Goal: Transaction & Acquisition: Purchase product/service

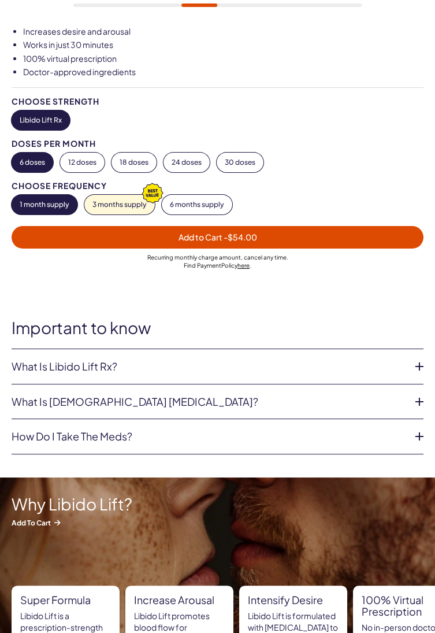
scroll to position [422, 0]
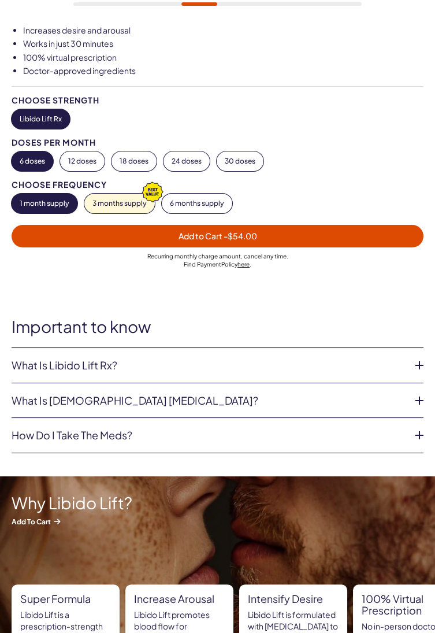
click at [42, 364] on link "What is Libido Lift Rx?" at bounding box center [208, 365] width 393 height 12
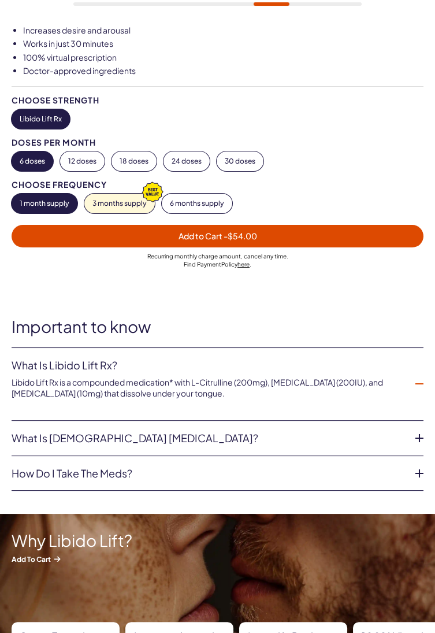
click at [413, 432] on icon at bounding box center [419, 437] width 17 height 17
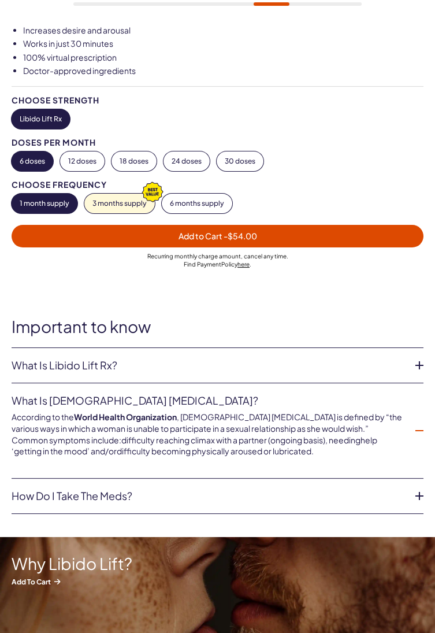
click at [394, 500] on link "How do I take the meds?" at bounding box center [208, 496] width 393 height 12
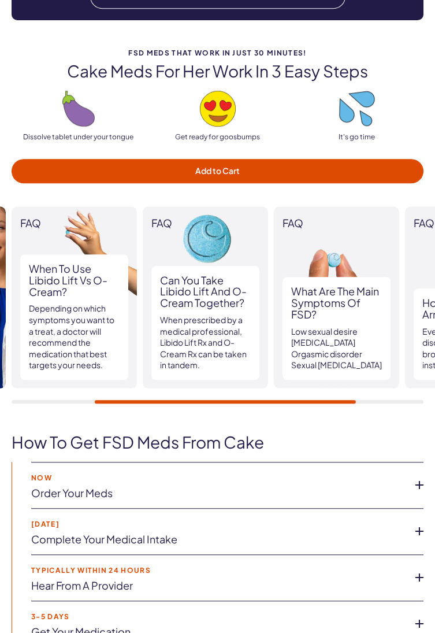
scroll to position [1479, 0]
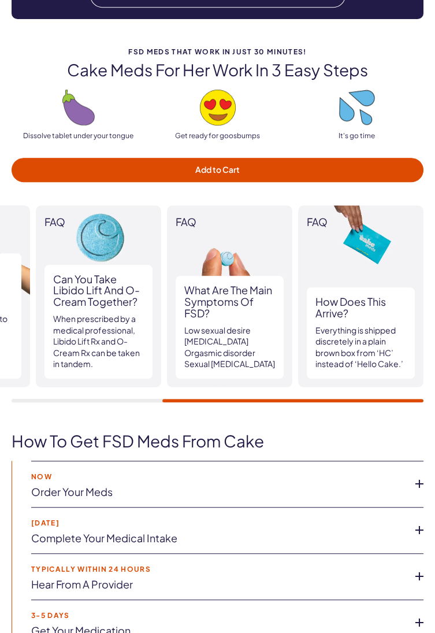
click at [418, 475] on icon at bounding box center [419, 483] width 17 height 17
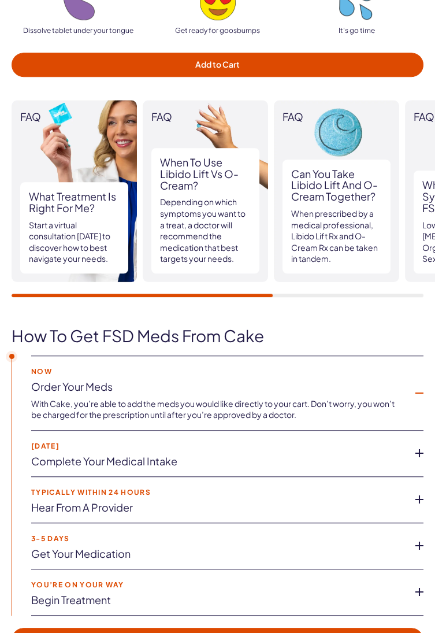
scroll to position [1587, 0]
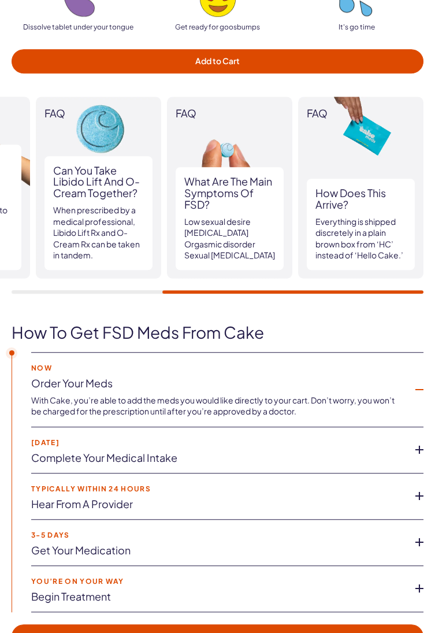
click at [368, 377] on link "Order your meds" at bounding box center [218, 383] width 374 height 12
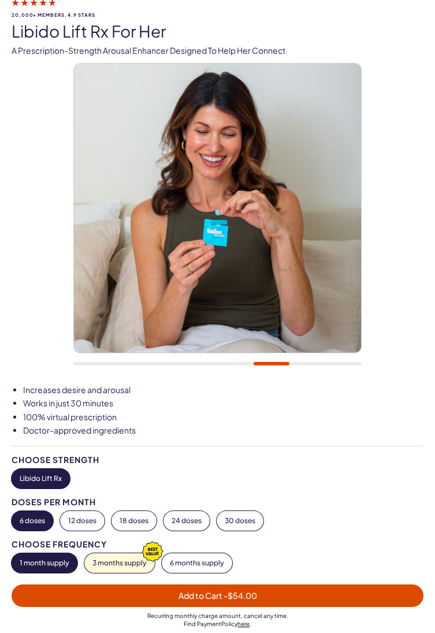
scroll to position [0, 0]
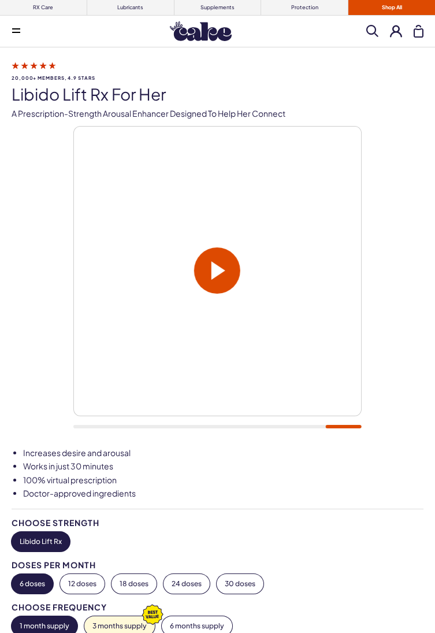
click at [411, 9] on link "Shop All" at bounding box center [391, 7] width 87 height 15
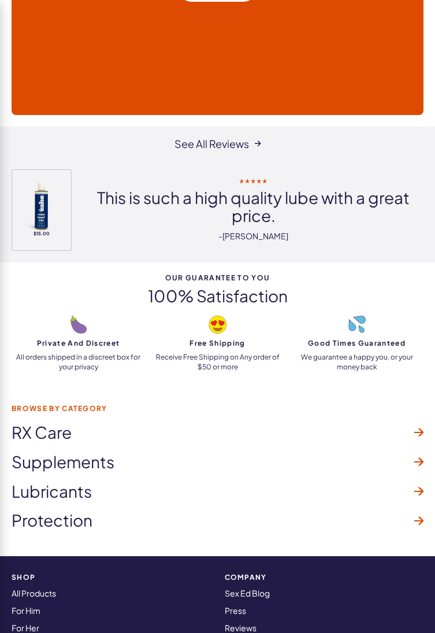
scroll to position [10569, 0]
click at [28, 181] on img at bounding box center [42, 206] width 50 height 50
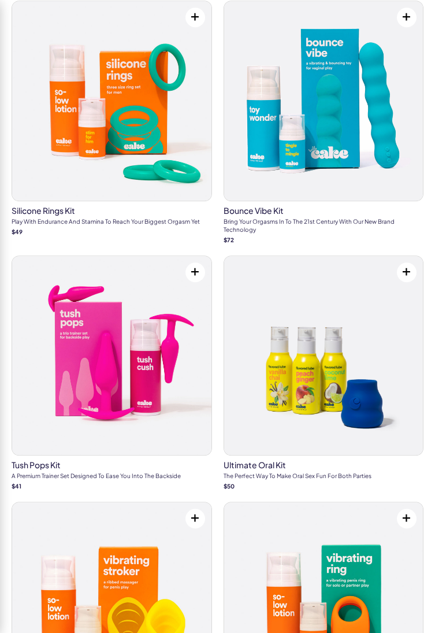
scroll to position [9103, 0]
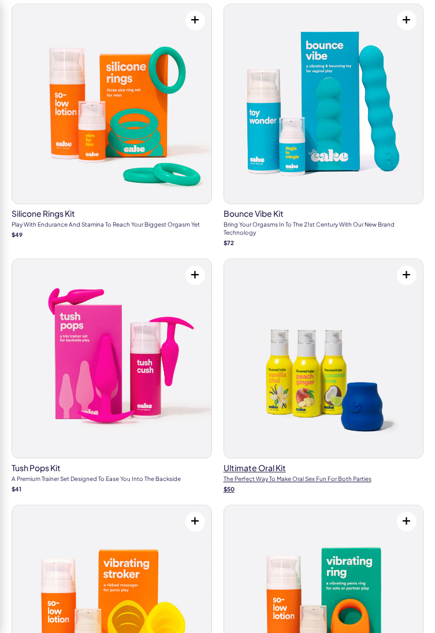
click at [383, 374] on img at bounding box center [323, 358] width 199 height 199
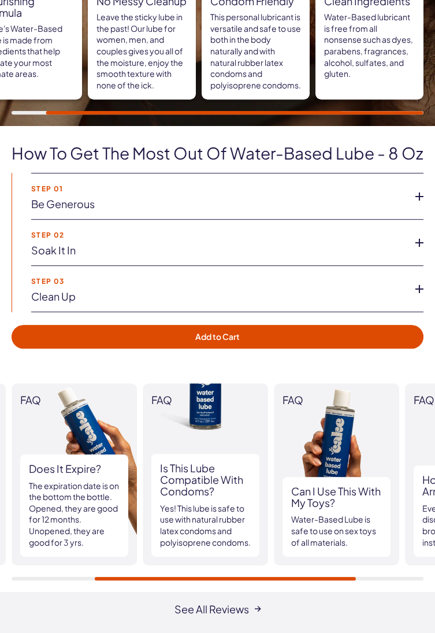
scroll to position [864, 0]
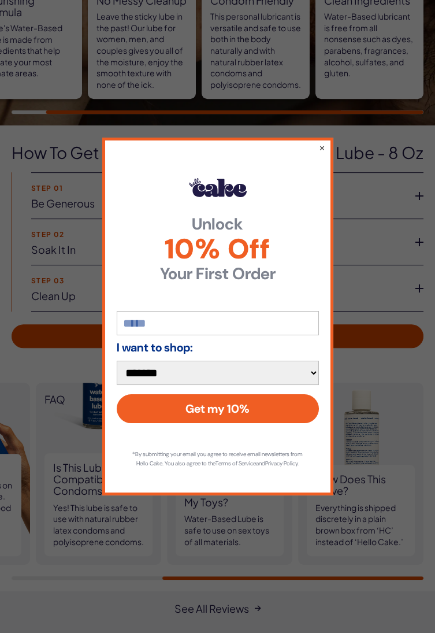
click at [307, 385] on select "**********" at bounding box center [218, 372] width 203 height 24
click at [117, 374] on select "**********" at bounding box center [218, 372] width 203 height 24
click at [146, 382] on select "**********" at bounding box center [218, 372] width 203 height 24
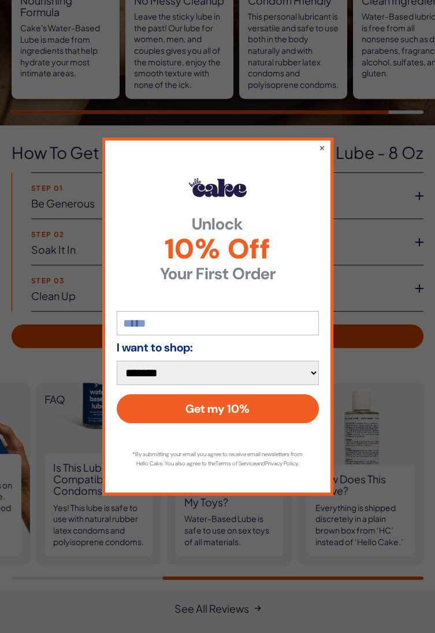
select select "*******"
click at [117, 374] on select "**********" at bounding box center [218, 372] width 203 height 24
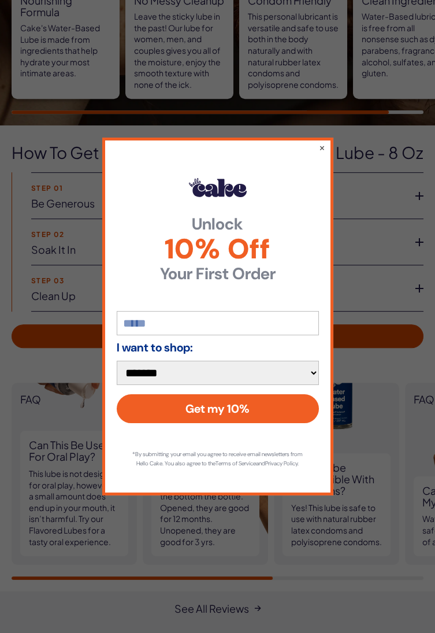
click at [132, 335] on input "email" at bounding box center [218, 323] width 202 height 24
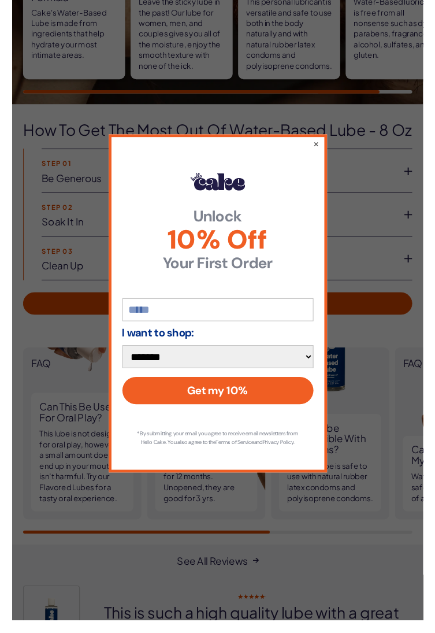
scroll to position [865, 0]
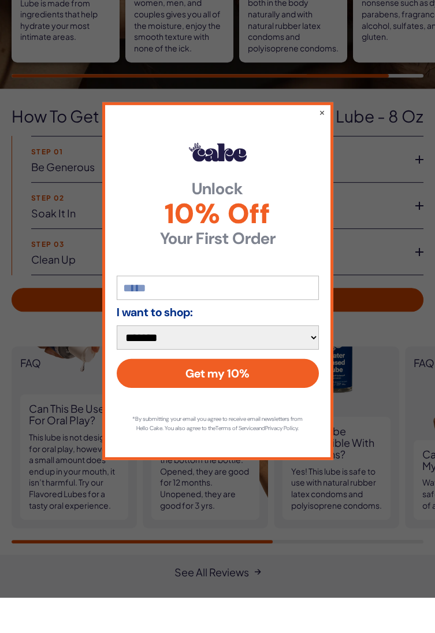
type input "**********"
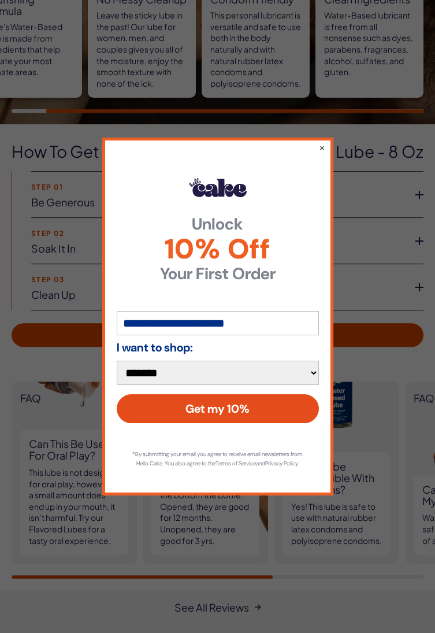
click at [159, 406] on button "Get my 10%" at bounding box center [218, 408] width 202 height 29
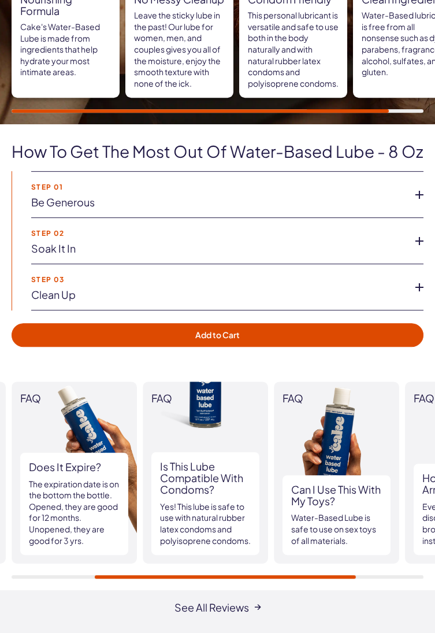
click at [46, 253] on link "Soak it in" at bounding box center [218, 249] width 374 height 12
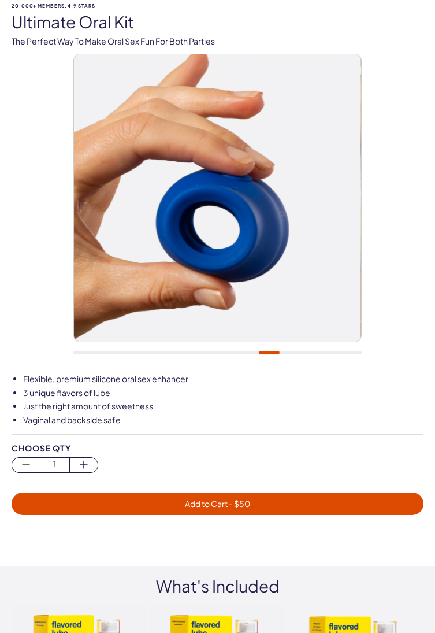
scroll to position [70, 0]
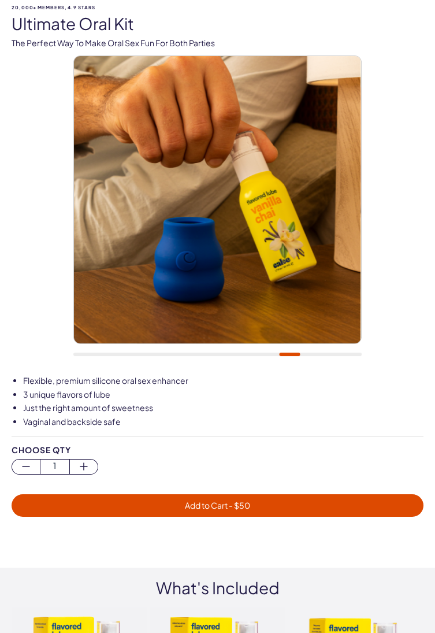
click at [358, 503] on span "Add to Cart - $ 50" at bounding box center [217, 505] width 398 height 13
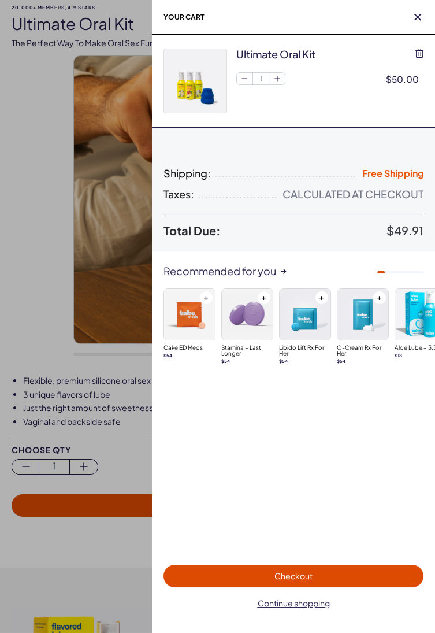
scroll to position [0, 0]
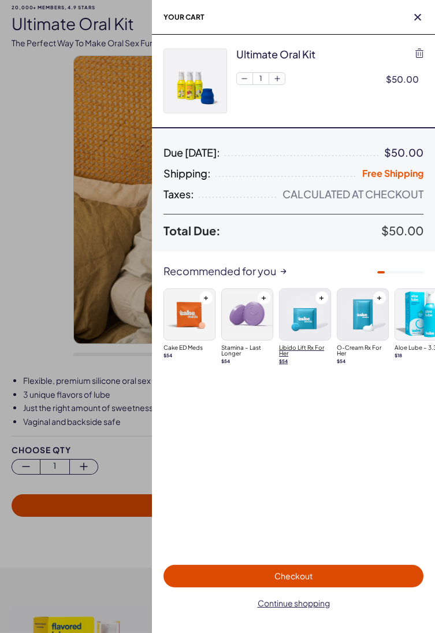
click at [313, 326] on img at bounding box center [305, 314] width 51 height 51
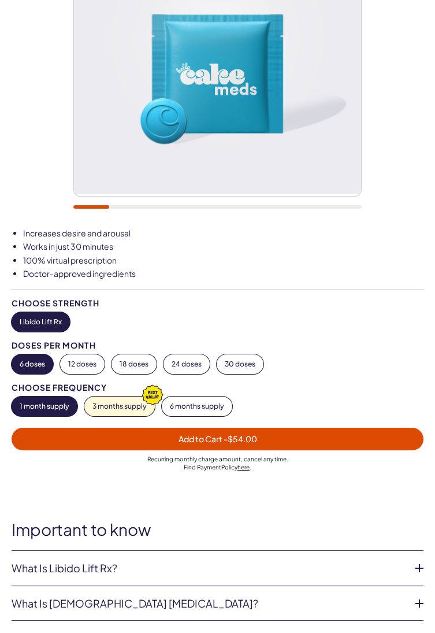
scroll to position [213, 0]
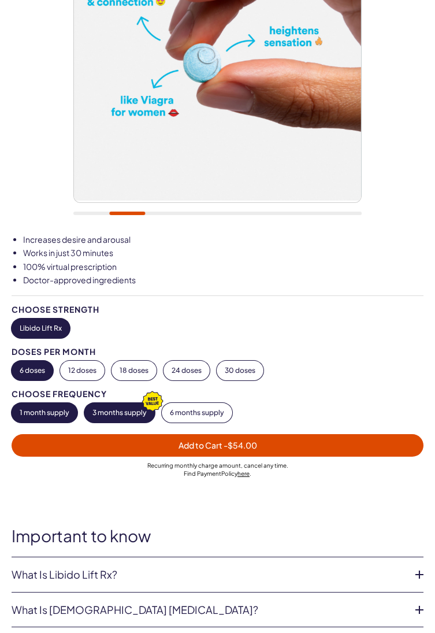
click at [109, 410] on button "3 months supply" at bounding box center [119, 413] width 70 height 20
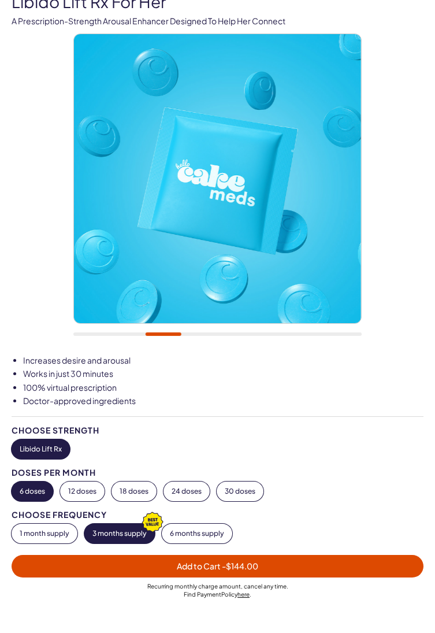
scroll to position [92, 0]
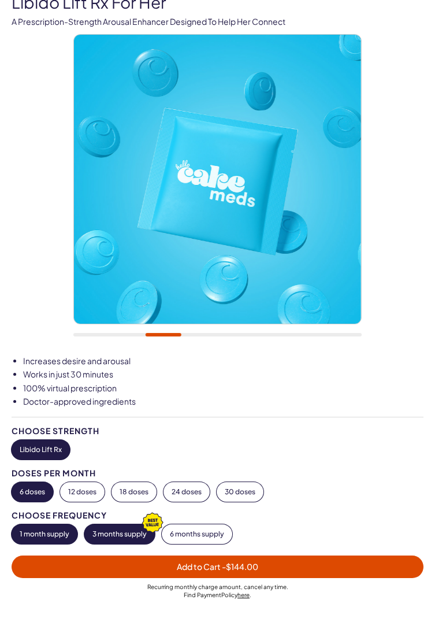
click at [29, 535] on button "1 month supply" at bounding box center [45, 534] width 66 height 20
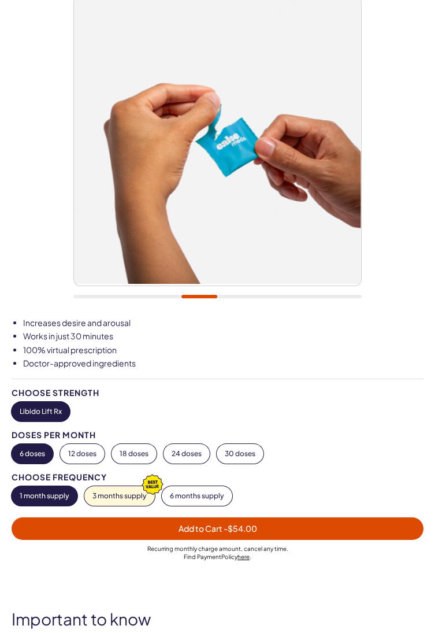
scroll to position [131, 0]
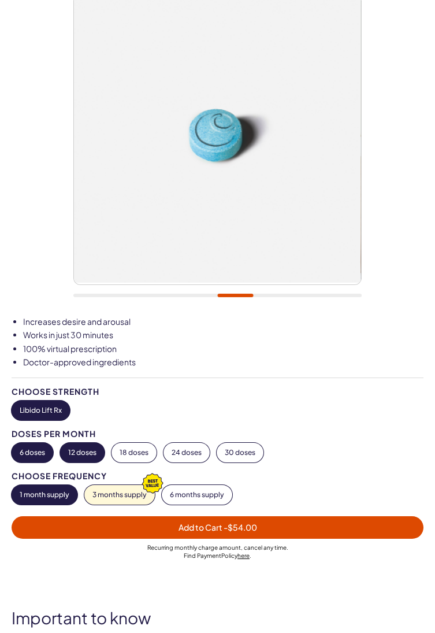
click at [82, 459] on button "12 doses" at bounding box center [82, 452] width 44 height 20
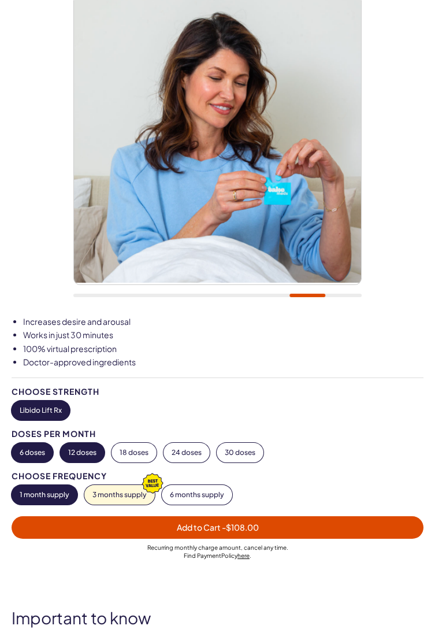
click at [29, 452] on button "6 doses" at bounding box center [33, 452] width 42 height 20
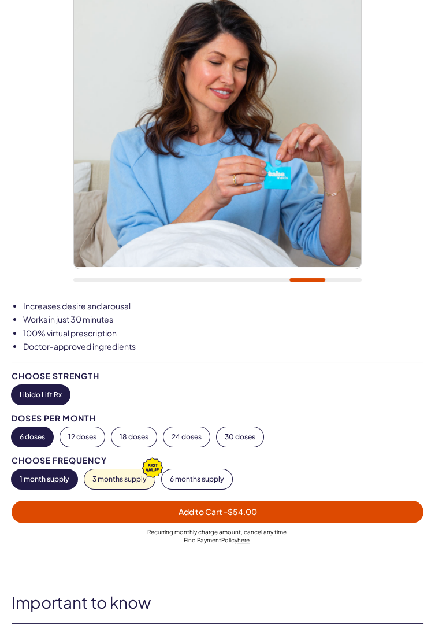
scroll to position [159, 0]
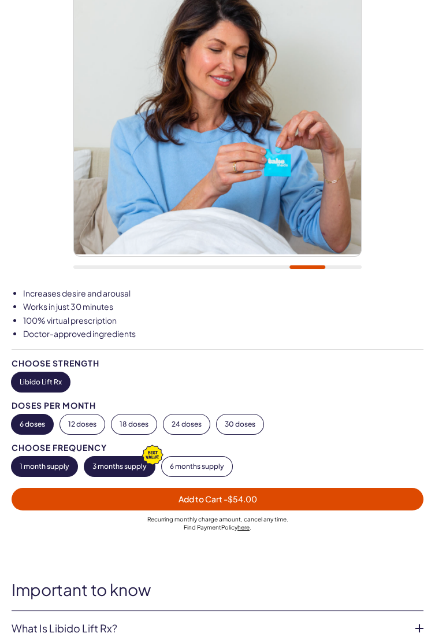
click at [118, 464] on button "3 months supply" at bounding box center [119, 466] width 70 height 20
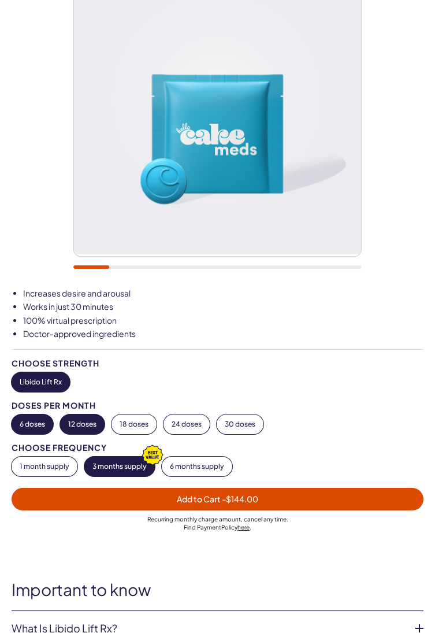
click at [71, 429] on button "12 doses" at bounding box center [82, 424] width 44 height 20
click at [28, 470] on button "1 month supply" at bounding box center [45, 466] width 66 height 20
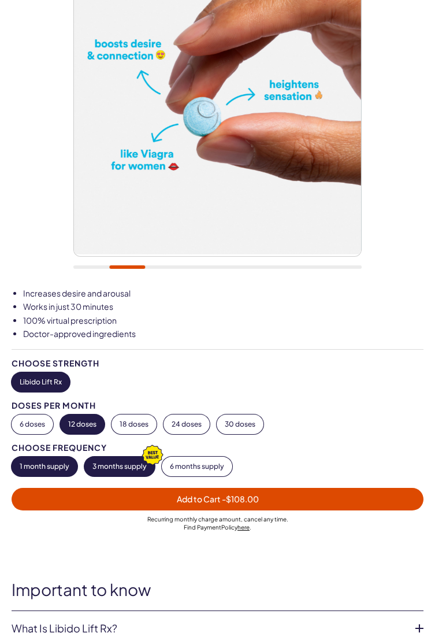
click at [103, 467] on button "3 months supply" at bounding box center [119, 466] width 70 height 20
click at [34, 473] on button "1 month supply" at bounding box center [45, 466] width 66 height 20
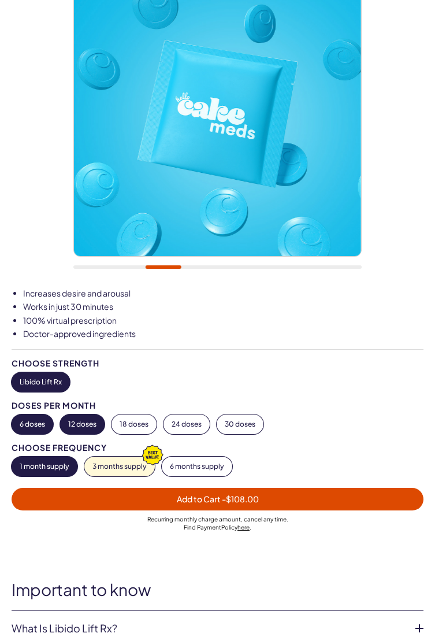
click at [28, 417] on button "6 doses" at bounding box center [33, 424] width 42 height 20
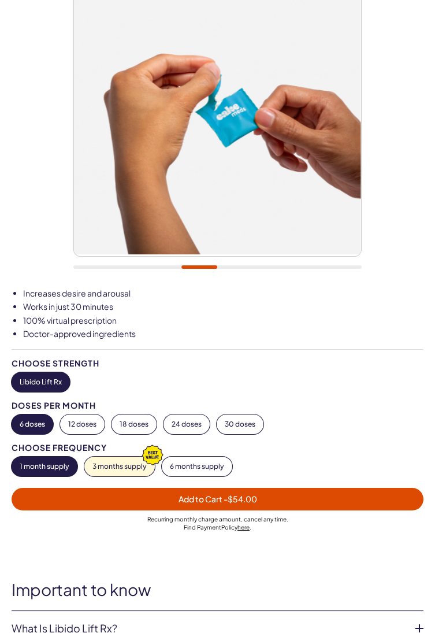
click at [371, 496] on span "Add to Cart - $54.00" at bounding box center [217, 498] width 398 height 13
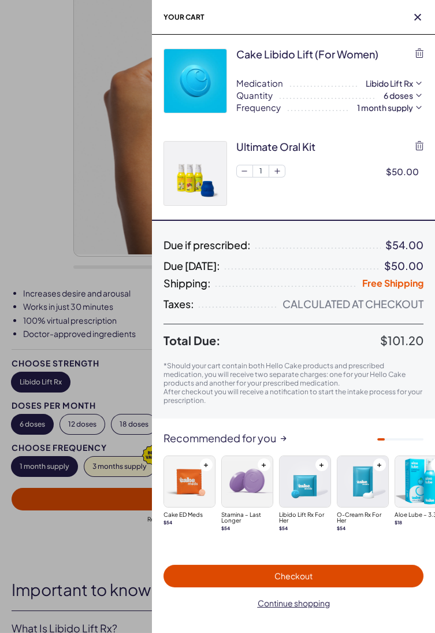
scroll to position [0, 0]
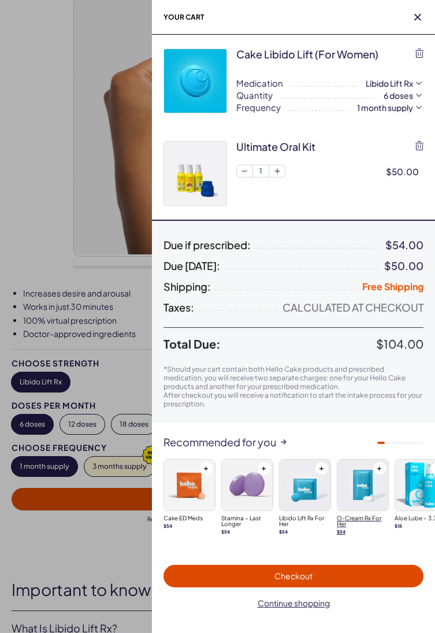
click at [375, 490] on img at bounding box center [362, 484] width 51 height 51
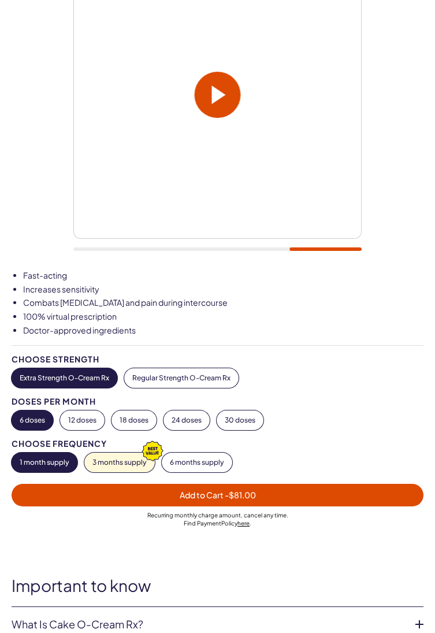
scroll to position [176, 0]
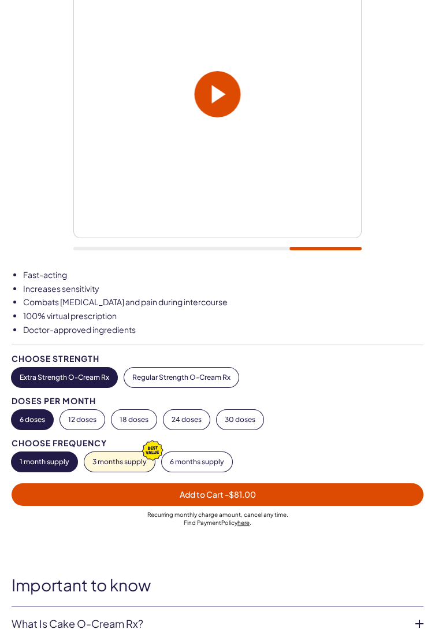
click at [377, 498] on span "Add to Cart - $81.00" at bounding box center [217, 494] width 398 height 13
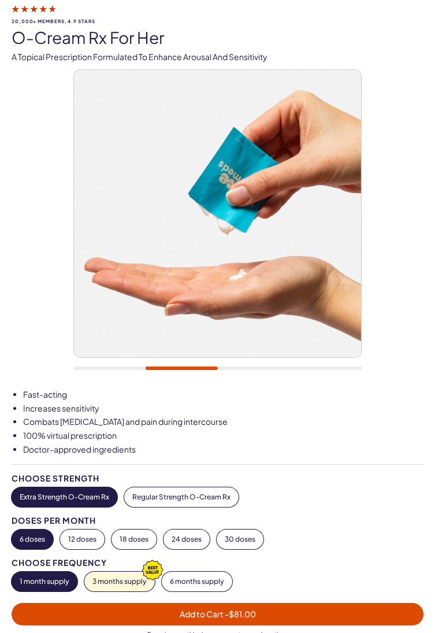
scroll to position [79, 0]
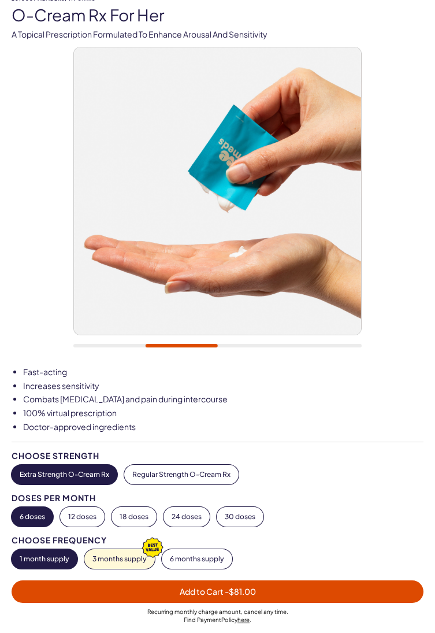
click at [360, 596] on span "Add to Cart - $81.00" at bounding box center [217, 591] width 398 height 13
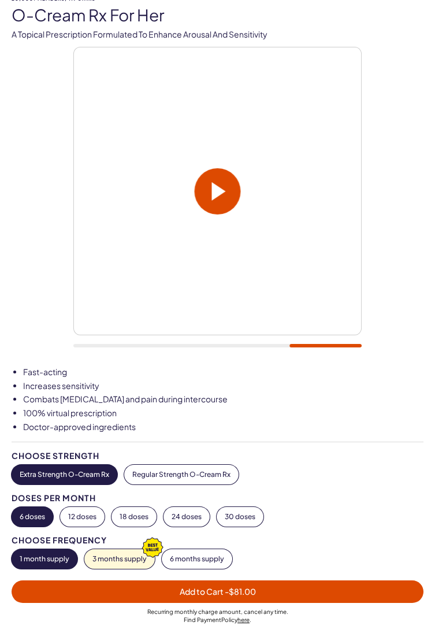
click at [360, 595] on span "Add to Cart - $81.00" at bounding box center [217, 591] width 398 height 13
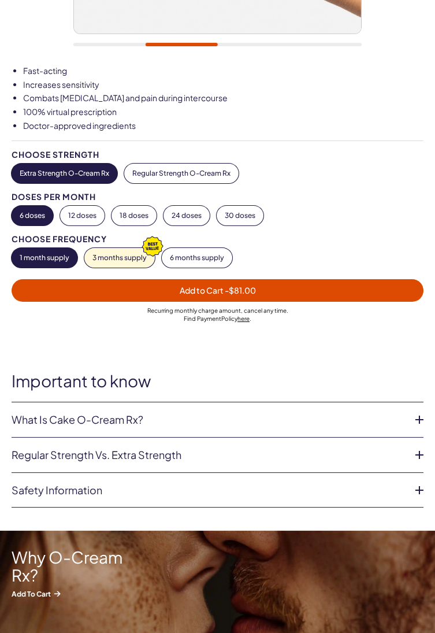
scroll to position [384, 0]
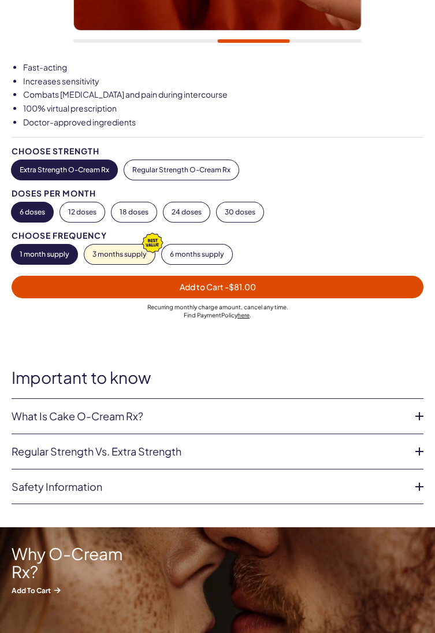
click at [419, 411] on icon at bounding box center [419, 415] width 17 height 17
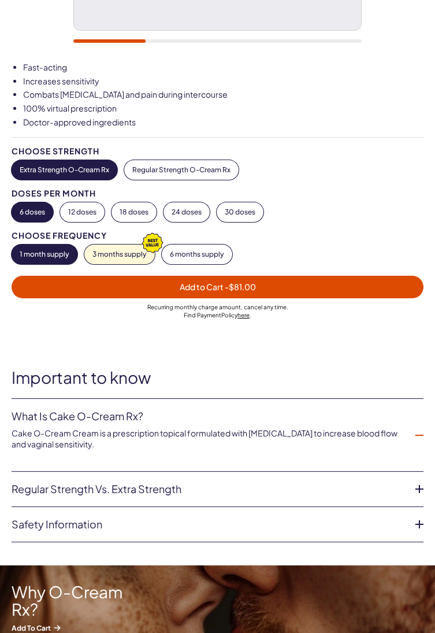
click at [415, 482] on icon at bounding box center [419, 488] width 17 height 17
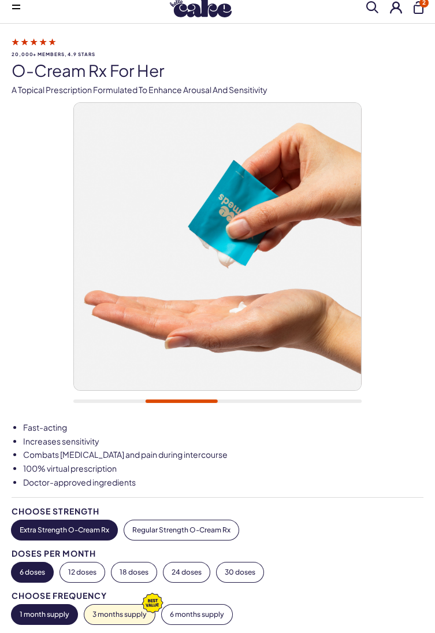
scroll to position [0, 0]
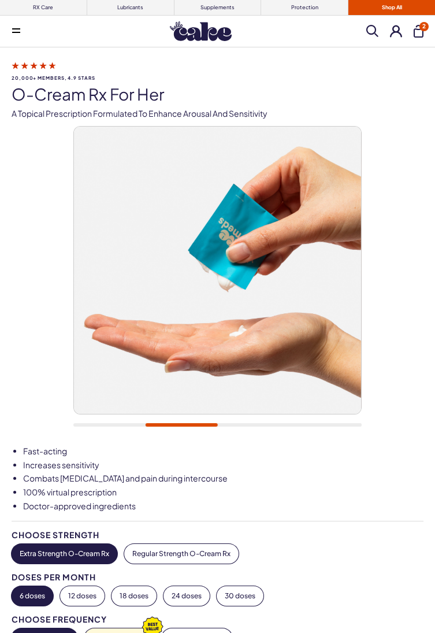
click at [421, 32] on button "2" at bounding box center [419, 31] width 10 height 13
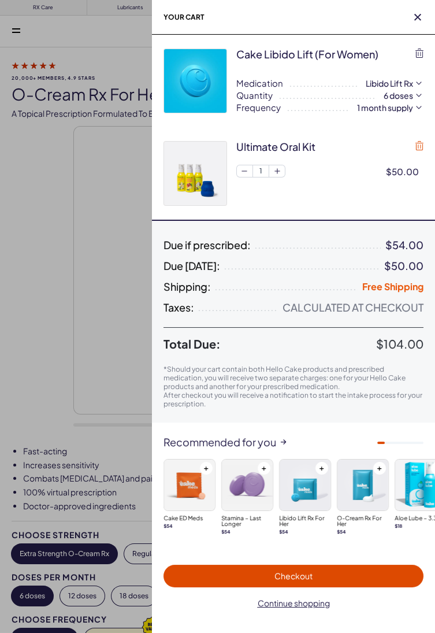
click at [419, 146] on icon "button" at bounding box center [419, 145] width 8 height 9
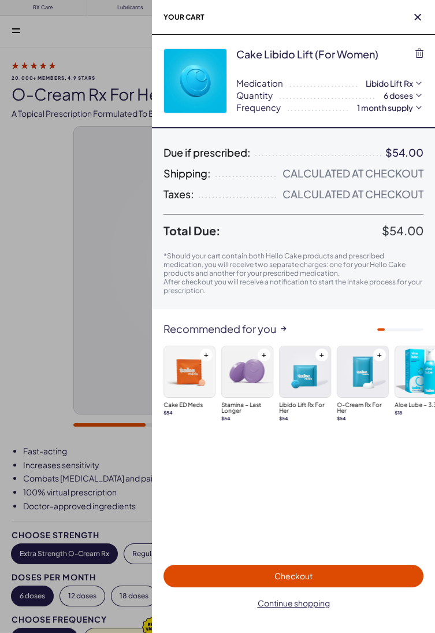
click at [369, 575] on span "Checkout" at bounding box center [293, 575] width 246 height 13
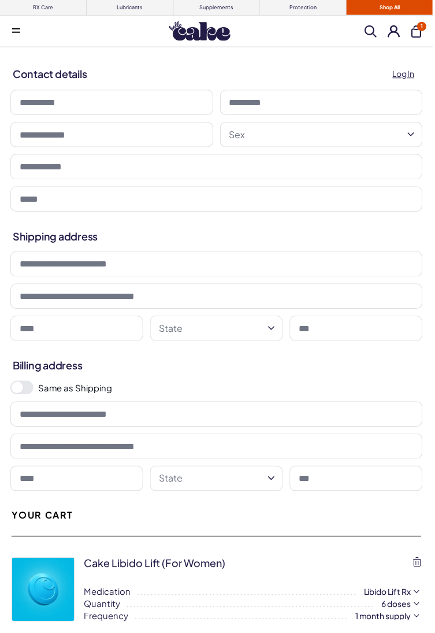
click at [43, 101] on input at bounding box center [112, 102] width 204 height 25
type input "****"
type input "******"
type input "**********"
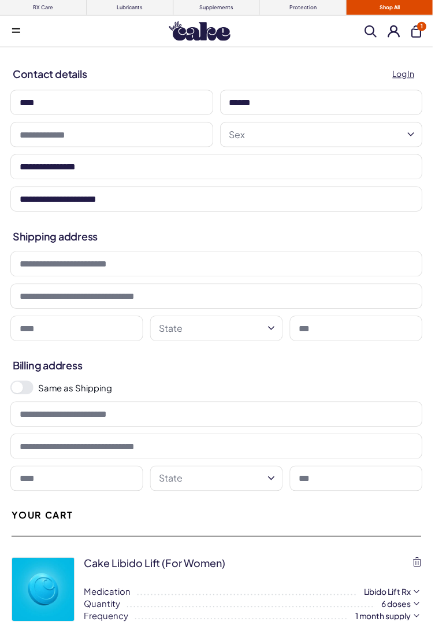
type input "**********"
click at [24, 139] on input "text" at bounding box center [112, 134] width 204 height 25
type input "**********"
click at [239, 138] on button "Sex" at bounding box center [323, 134] width 204 height 25
click at [245, 135] on button "Sex" at bounding box center [323, 134] width 204 height 25
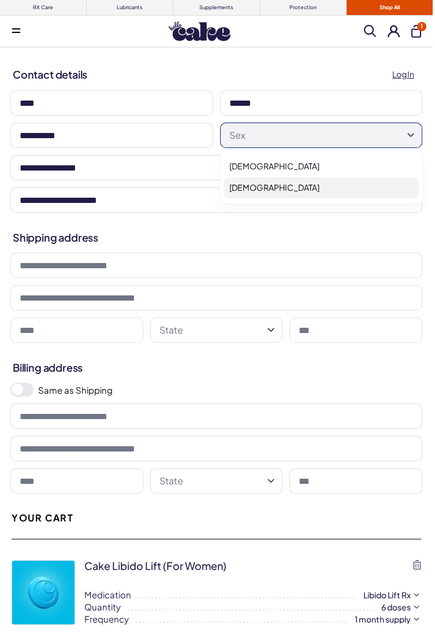
click at [237, 192] on span "[DEMOGRAPHIC_DATA]" at bounding box center [274, 188] width 90 height 12
select select "******"
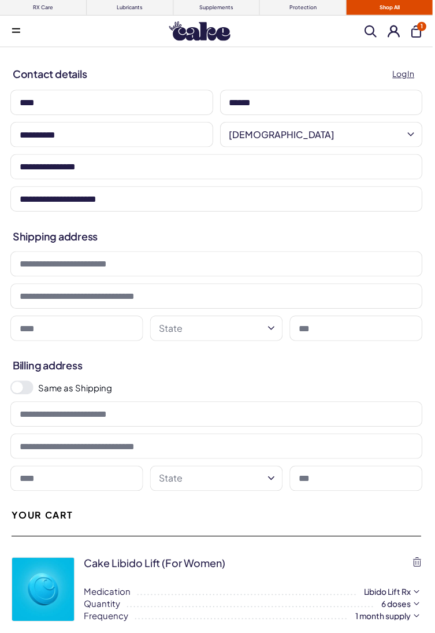
click at [30, 263] on input at bounding box center [217, 264] width 414 height 25
type input "**********"
click at [39, 297] on input at bounding box center [217, 297] width 414 height 25
click at [24, 330] on input at bounding box center [76, 329] width 133 height 25
type input "*********"
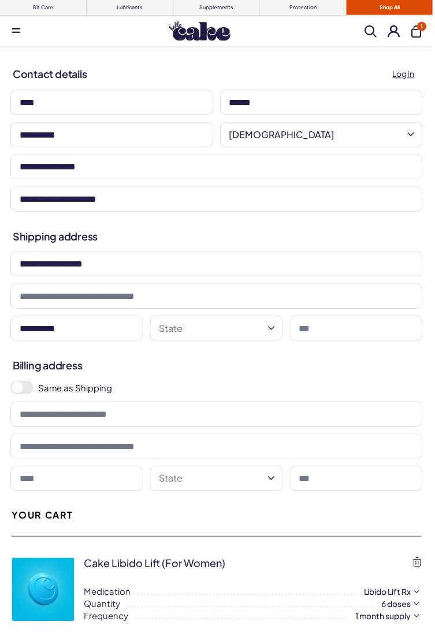
click at [166, 333] on button "State" at bounding box center [217, 329] width 133 height 25
click at [270, 330] on icon "button" at bounding box center [273, 330] width 14 height 14
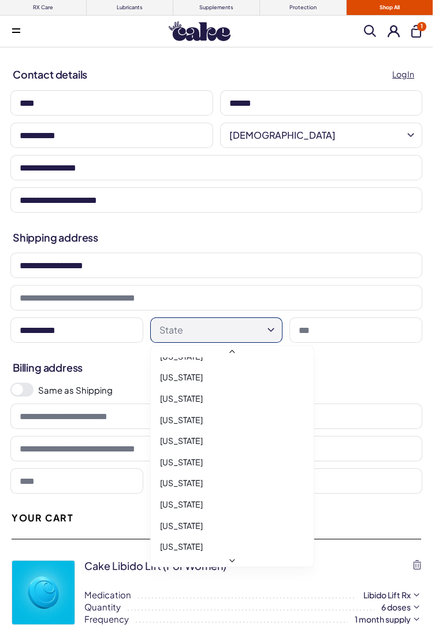
scroll to position [760, 0]
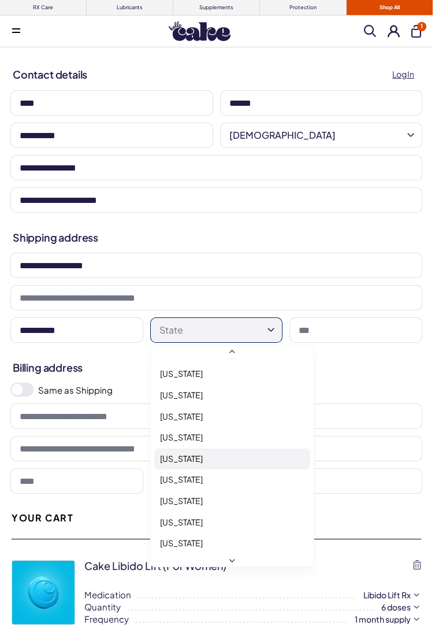
click at [168, 457] on span "Oklahoma" at bounding box center [181, 459] width 43 height 12
select select "**"
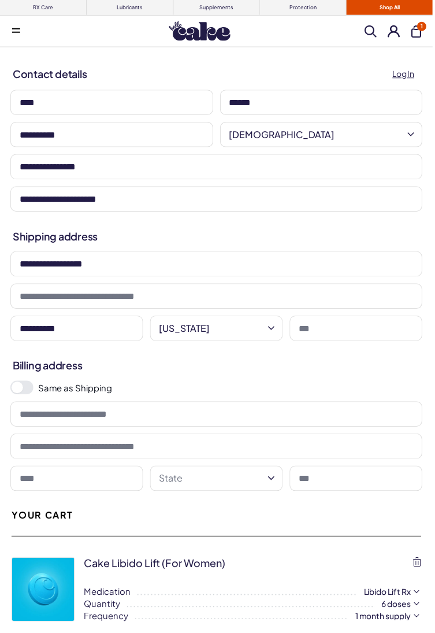
click at [393, 334] on input at bounding box center [357, 329] width 133 height 25
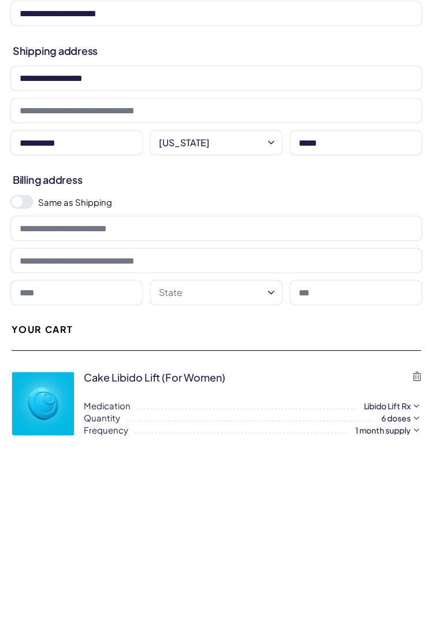
type input "*****"
click at [15, 385] on span at bounding box center [18, 390] width 12 height 12
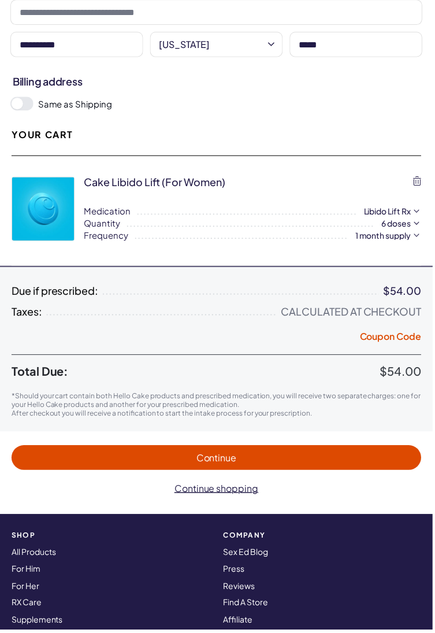
scroll to position [289, 0]
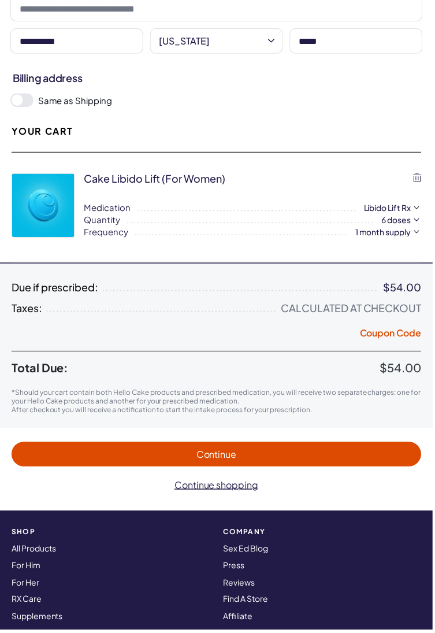
click at [373, 450] on span "Continue to payment" at bounding box center [217, 455] width 389 height 13
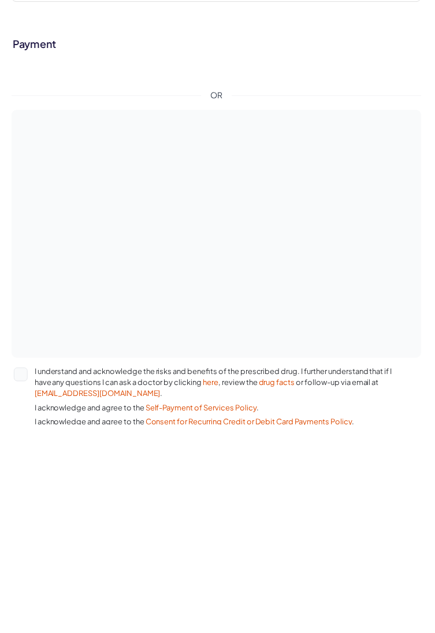
scroll to position [303, 0]
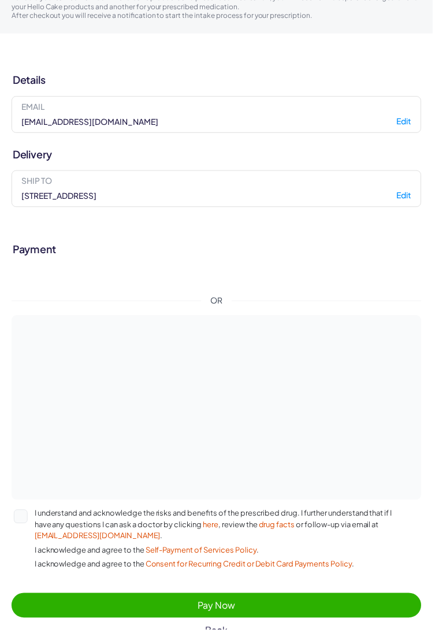
click at [344, 600] on button "Pay Now" at bounding box center [218, 608] width 412 height 25
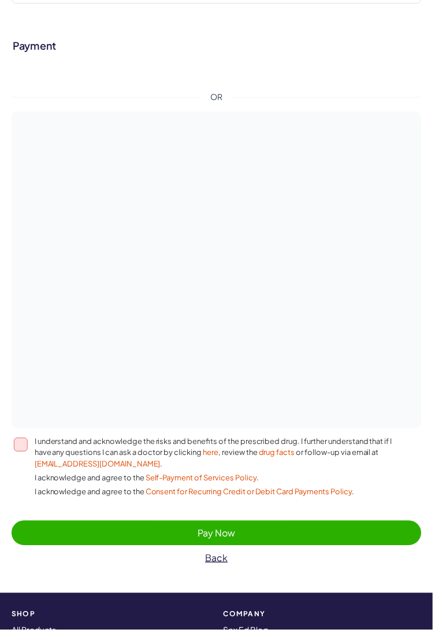
scroll to position [508, 0]
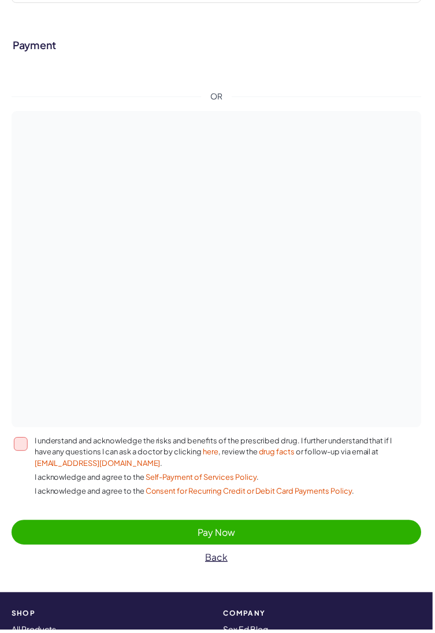
click at [18, 442] on button "I understand and acknowledge the risks and benefits of the prescribed drug. I f…" at bounding box center [21, 446] width 14 height 14
click at [26, 444] on button "I understand and acknowledge the risks and benefits of the prescribed drug. I f…" at bounding box center [21, 446] width 14 height 14
click at [26, 439] on button "I understand and acknowledge the risks and benefits of the prescribed drug. I f…" at bounding box center [21, 446] width 14 height 14
click at [316, 531] on span "Pay Now" at bounding box center [217, 534] width 389 height 13
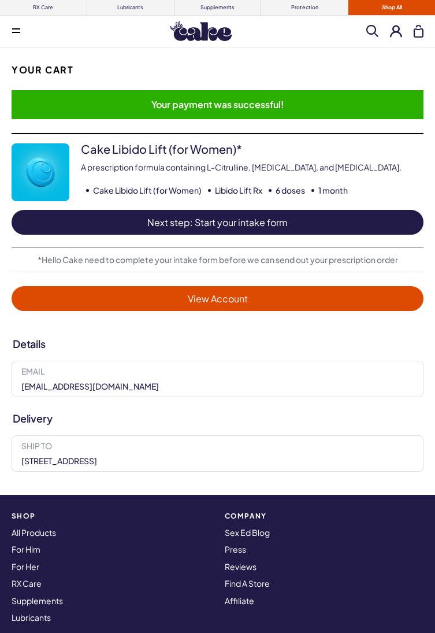
click at [281, 221] on span "Next step: Start your intake form" at bounding box center [217, 221] width 389 height 13
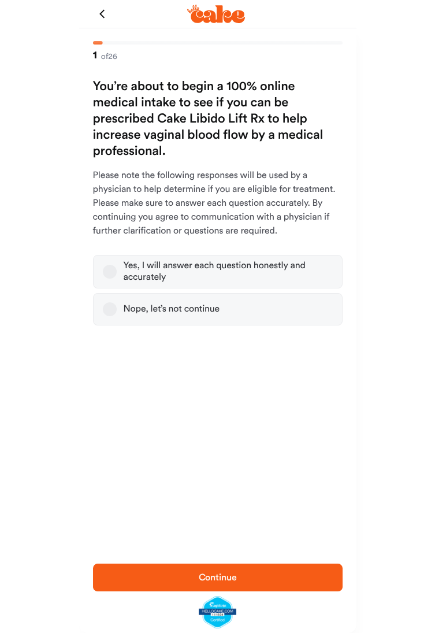
click at [202, 281] on div "Yes, I will answer each question honestly and accurately" at bounding box center [228, 271] width 209 height 23
click at [117, 278] on button "Yes, I will answer each question honestly and accurately" at bounding box center [110, 272] width 14 height 14
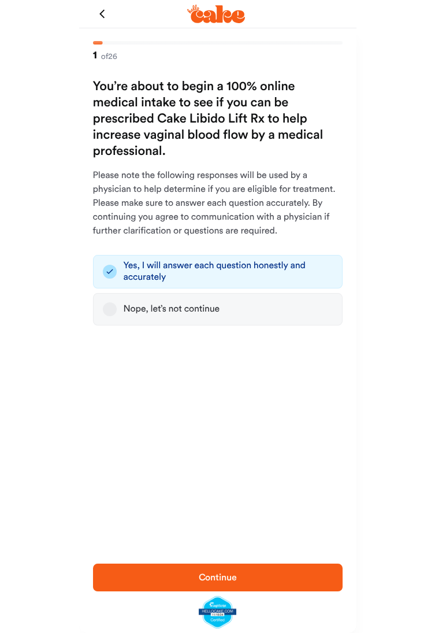
click at [289, 583] on span "Continue" at bounding box center [217, 577] width 213 height 14
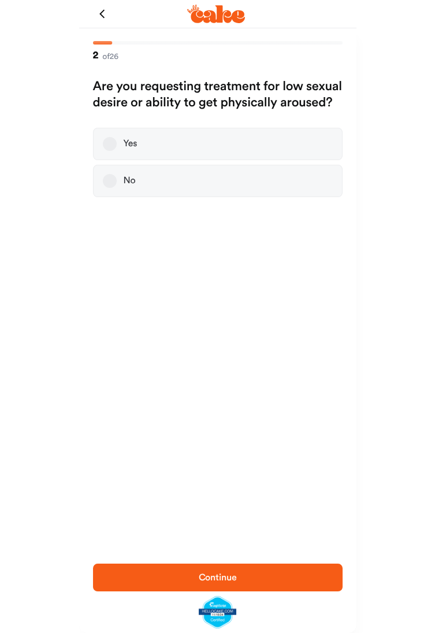
click at [253, 132] on label "Yes" at bounding box center [218, 144] width 250 height 32
click at [117, 137] on button "Yes" at bounding box center [110, 144] width 14 height 14
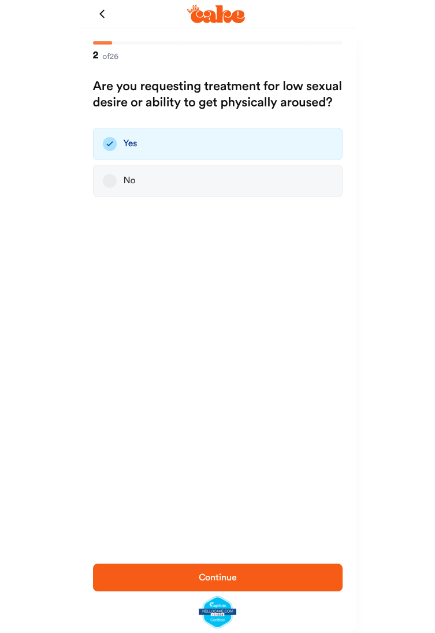
click at [299, 579] on span "Continue" at bounding box center [217, 577] width 213 height 14
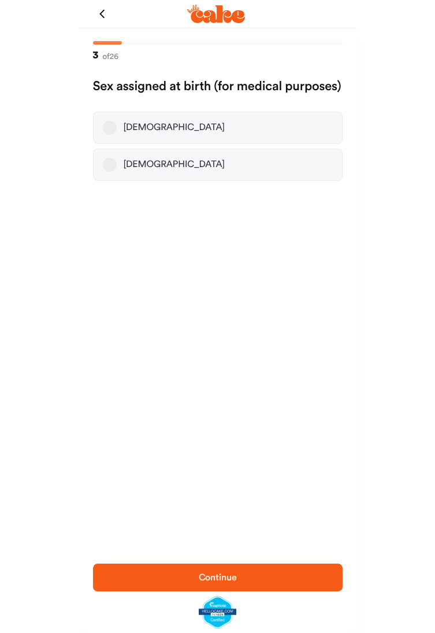
click at [270, 116] on label "[DEMOGRAPHIC_DATA]" at bounding box center [218, 127] width 250 height 32
click at [117, 121] on button "[DEMOGRAPHIC_DATA]" at bounding box center [110, 128] width 14 height 14
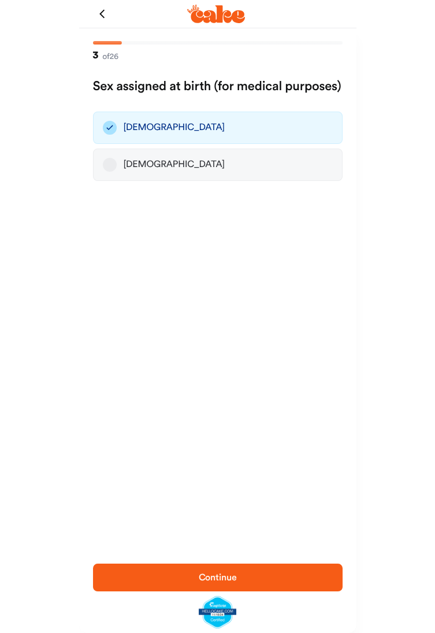
click at [217, 583] on span "Continue" at bounding box center [217, 577] width 213 height 14
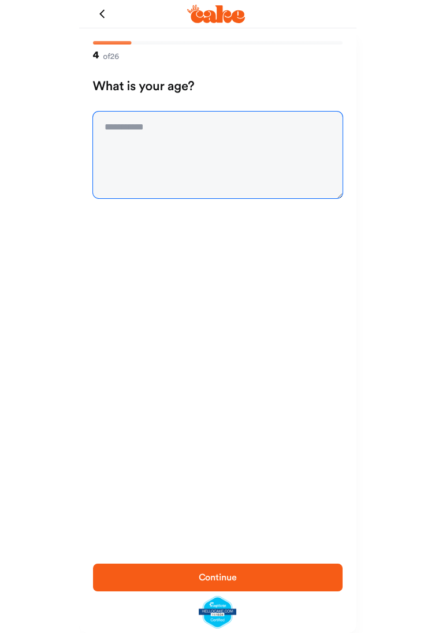
click at [147, 133] on textarea at bounding box center [218, 154] width 250 height 87
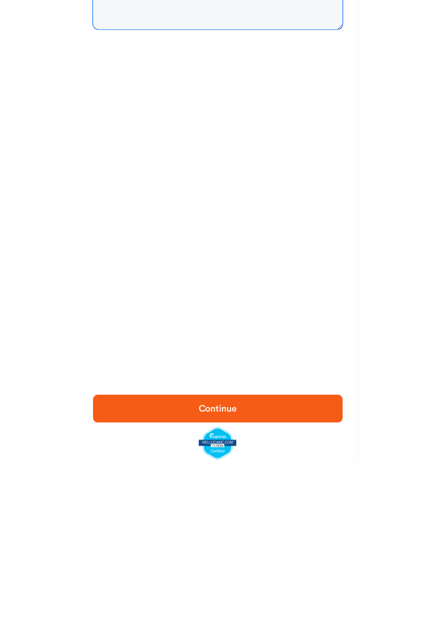
type textarea "**"
click at [221, 574] on span "Continue" at bounding box center [218, 576] width 38 height 9
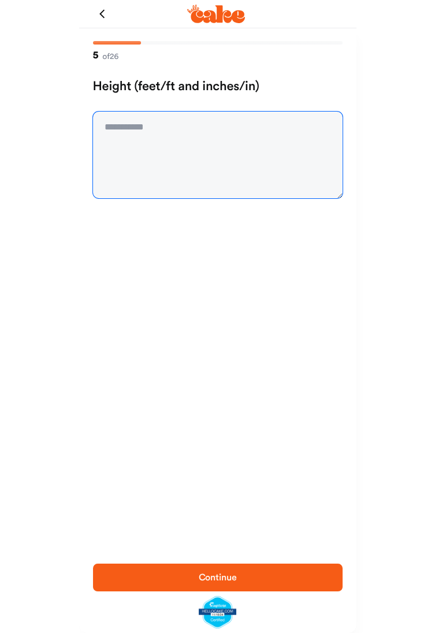
click at [137, 132] on textarea at bounding box center [218, 154] width 250 height 87
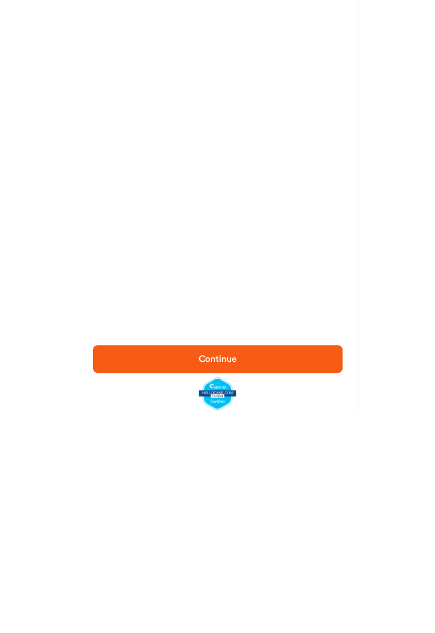
type textarea "***"
click at [226, 585] on button "Continue" at bounding box center [218, 577] width 250 height 28
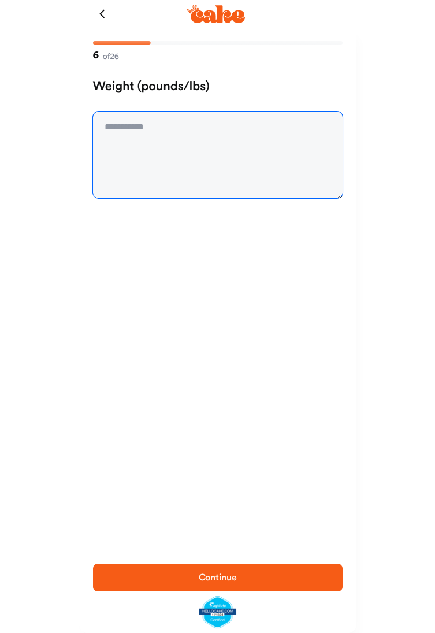
click at [125, 132] on textarea at bounding box center [218, 154] width 250 height 87
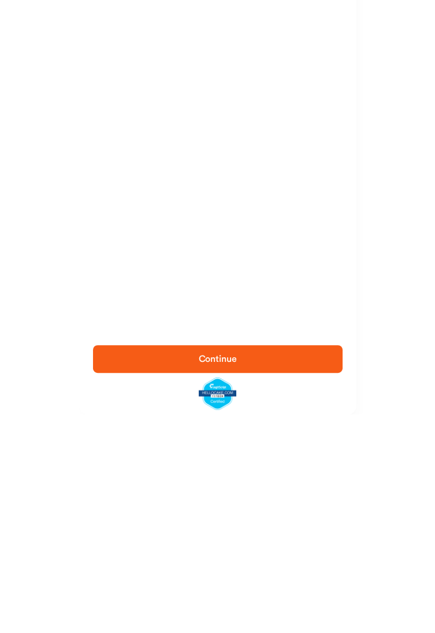
type textarea "***"
click at [222, 587] on button "Continue" at bounding box center [218, 577] width 250 height 28
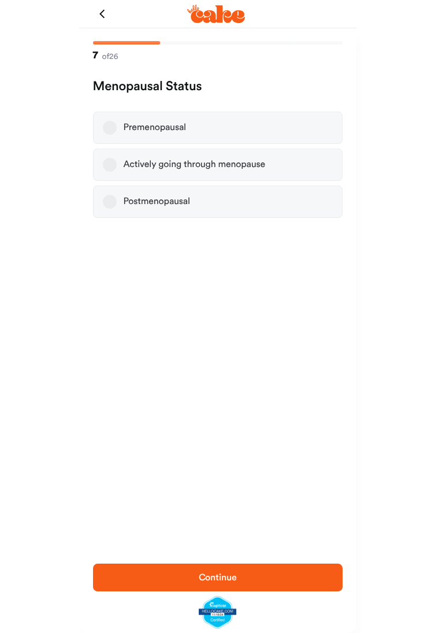
click at [148, 134] on label "Premenopausal" at bounding box center [218, 127] width 250 height 32
click at [117, 134] on button "Premenopausal" at bounding box center [110, 128] width 14 height 14
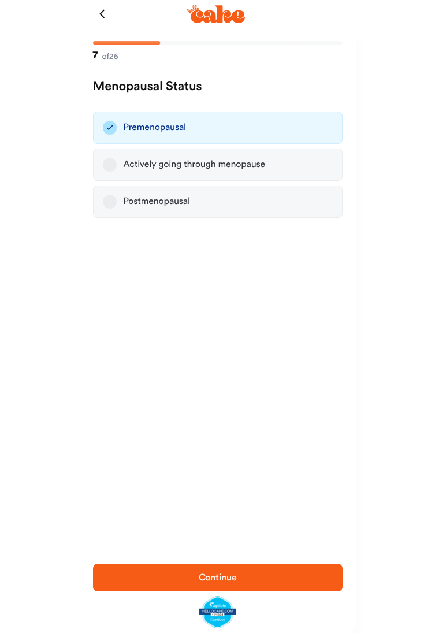
click at [230, 575] on span "Continue" at bounding box center [218, 576] width 38 height 9
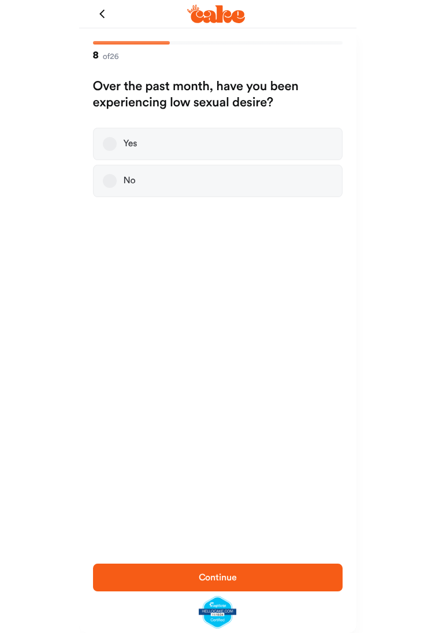
click at [105, 140] on button "Yes" at bounding box center [110, 144] width 14 height 14
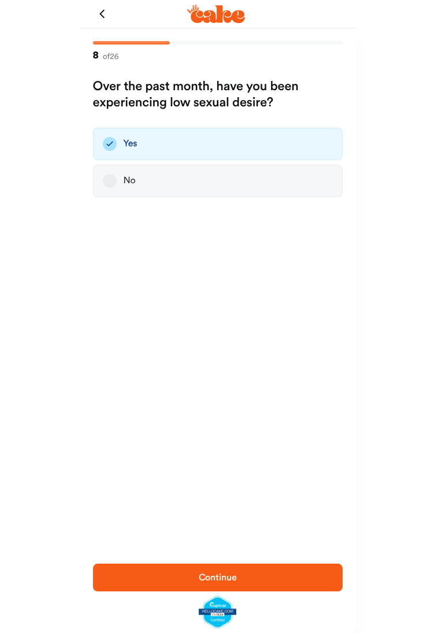
click at [224, 583] on span "Continue" at bounding box center [217, 577] width 213 height 14
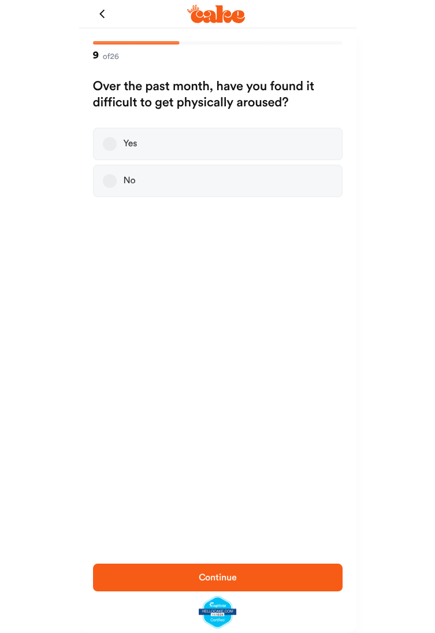
click at [106, 141] on button "Yes" at bounding box center [110, 144] width 14 height 14
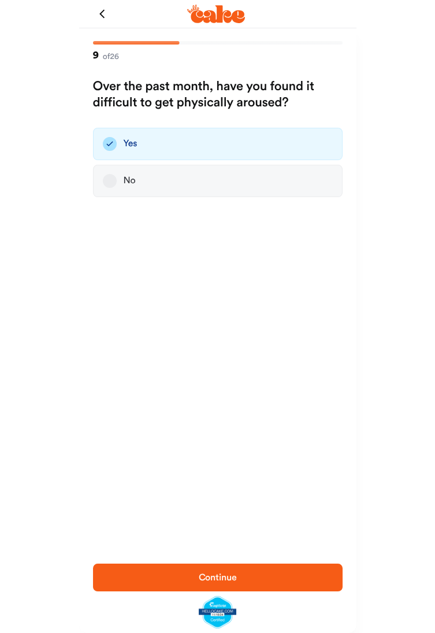
click at [224, 578] on span "Continue" at bounding box center [218, 576] width 38 height 9
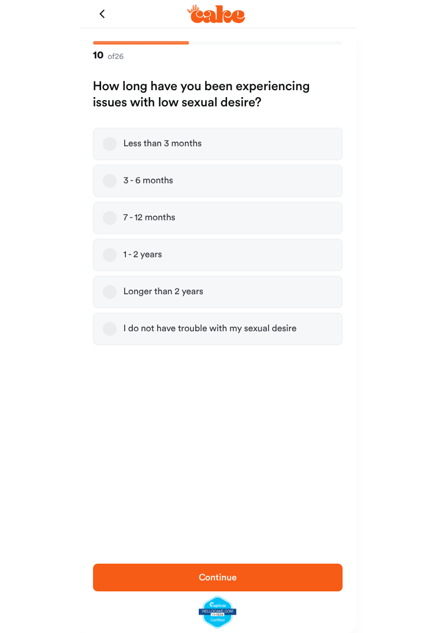
click at [110, 258] on button "1 - 2 years" at bounding box center [110, 255] width 14 height 14
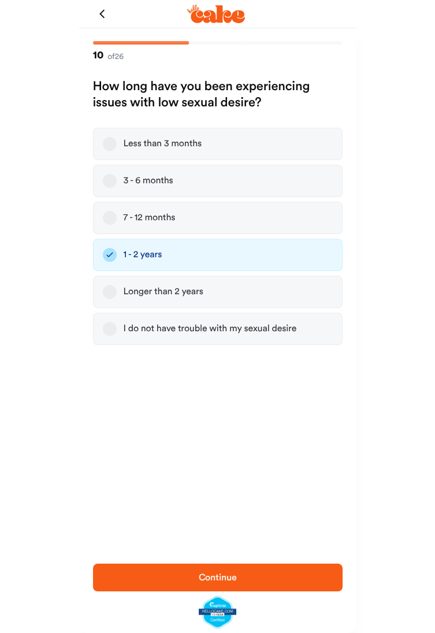
click at [224, 577] on span "Continue" at bounding box center [218, 576] width 38 height 9
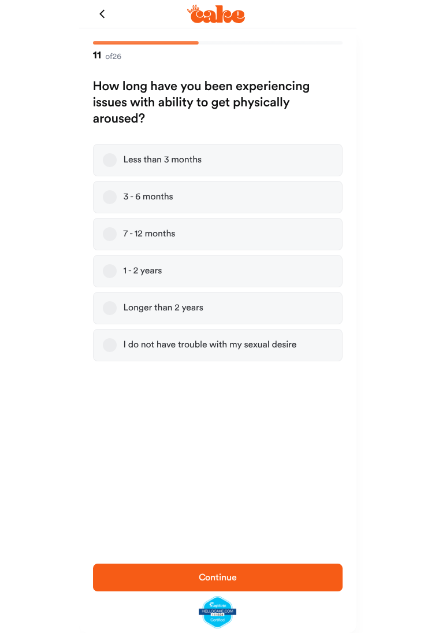
click at [106, 270] on button "1 - 2 years" at bounding box center [110, 271] width 14 height 14
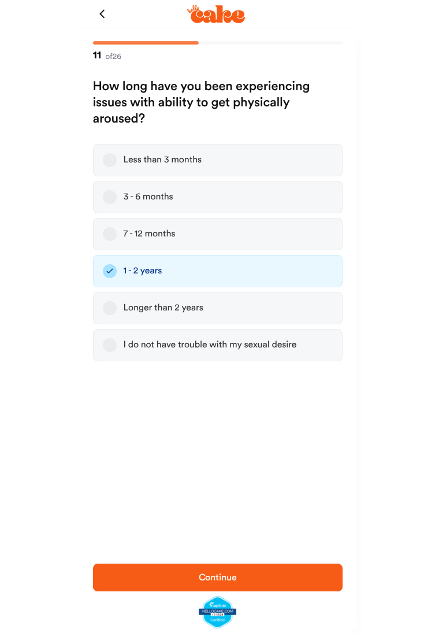
click at [113, 313] on button "Longer than 2 years" at bounding box center [110, 308] width 14 height 14
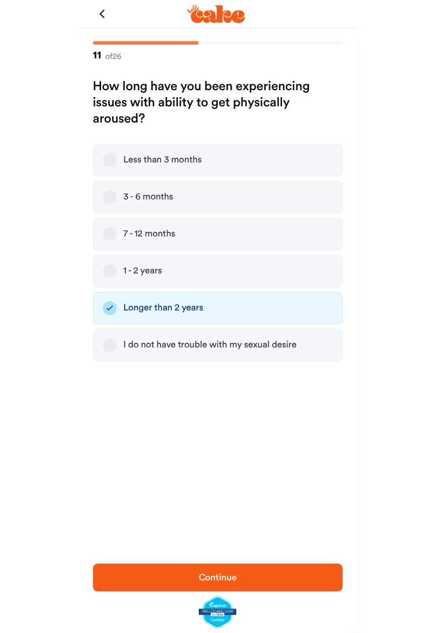
click at [229, 578] on span "Continue" at bounding box center [218, 576] width 38 height 9
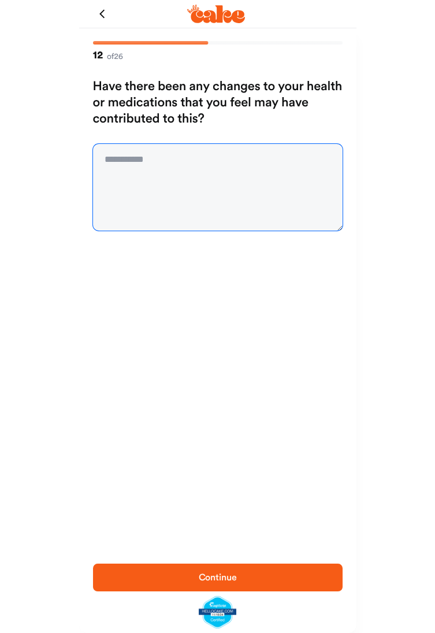
click at [141, 165] on textarea at bounding box center [218, 187] width 250 height 87
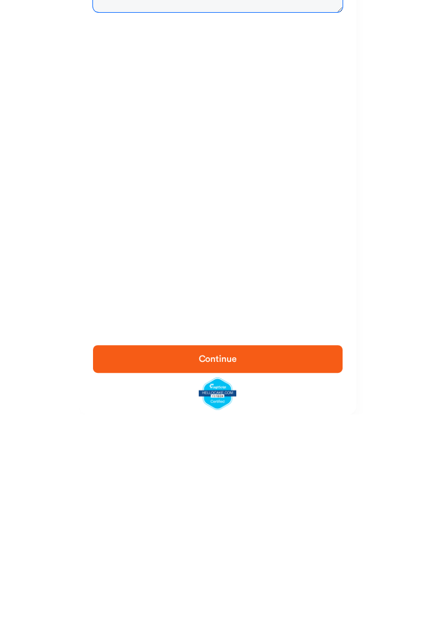
type textarea "**"
click at [232, 585] on button "Continue" at bounding box center [218, 577] width 250 height 28
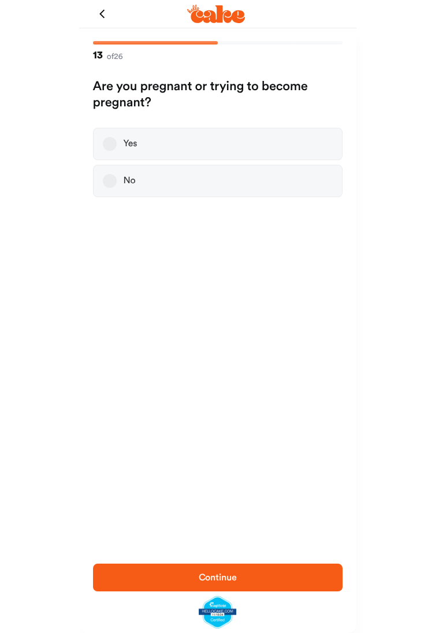
click at [195, 192] on label "No" at bounding box center [218, 181] width 250 height 32
click at [117, 188] on button "No" at bounding box center [110, 181] width 14 height 14
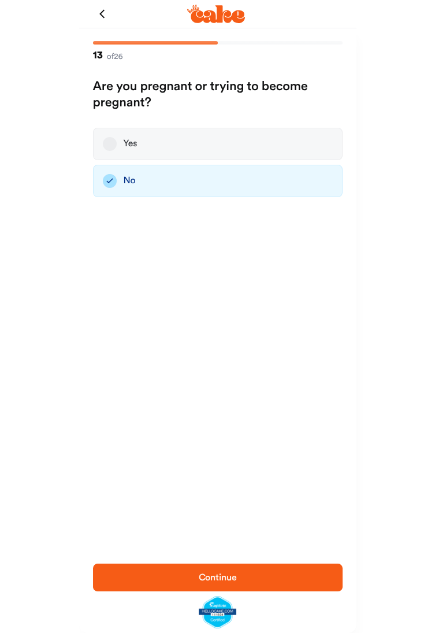
click at [217, 586] on button "Continue" at bounding box center [218, 577] width 250 height 28
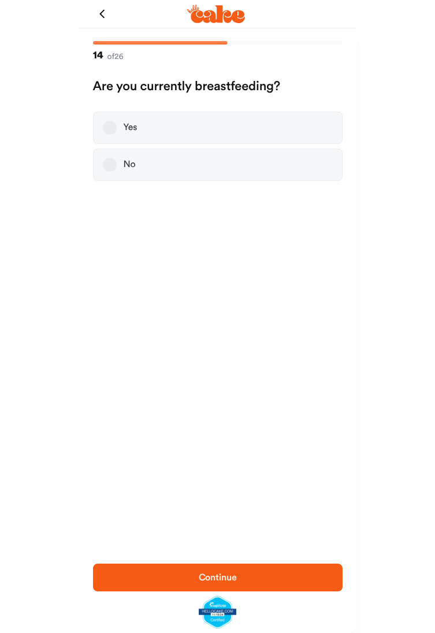
click at [143, 160] on label "No" at bounding box center [218, 164] width 250 height 32
click at [117, 160] on button "No" at bounding box center [110, 165] width 14 height 14
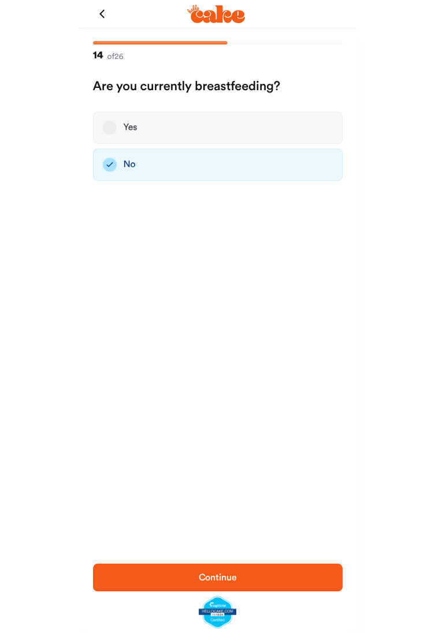
click at [216, 590] on button "Continue" at bounding box center [218, 577] width 250 height 28
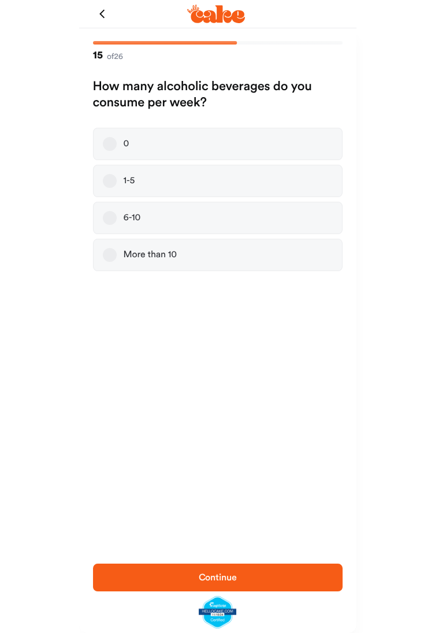
click at [127, 144] on div "0" at bounding box center [127, 144] width 6 height 12
click at [117, 144] on button "0" at bounding box center [110, 144] width 14 height 14
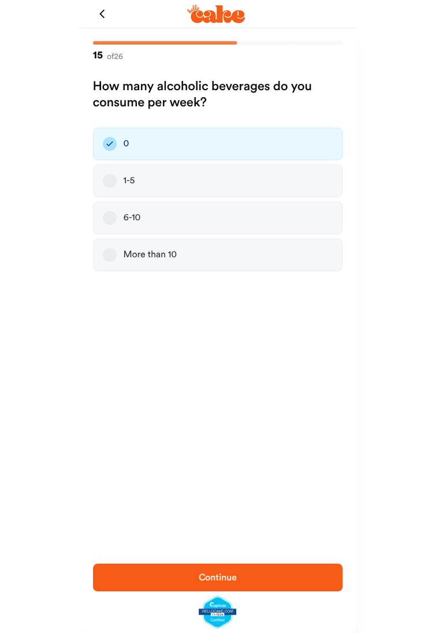
click at [213, 583] on span "Continue" at bounding box center [217, 577] width 213 height 14
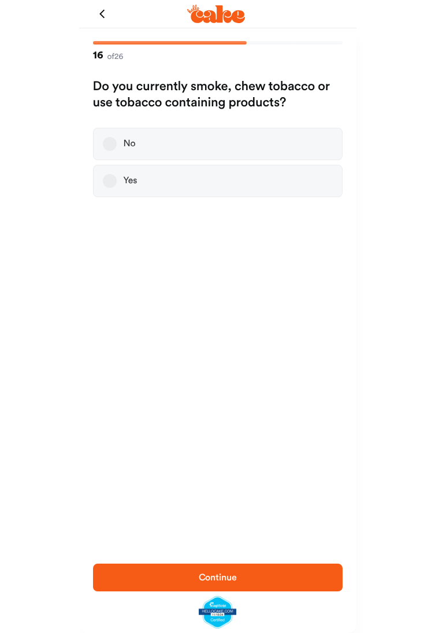
click at [133, 184] on div "Yes" at bounding box center [131, 181] width 14 height 12
click at [117, 184] on button "Yes" at bounding box center [110, 181] width 14 height 14
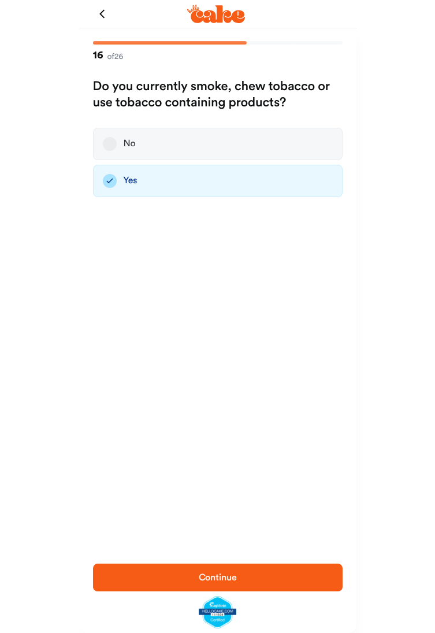
click at [208, 582] on span "Continue" at bounding box center [217, 577] width 213 height 14
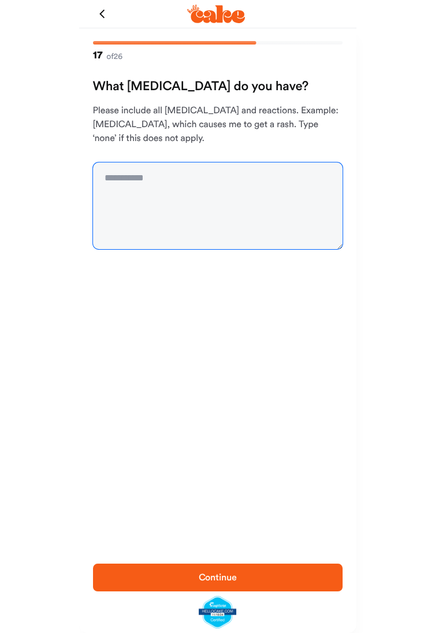
click at [169, 182] on textarea at bounding box center [218, 205] width 250 height 87
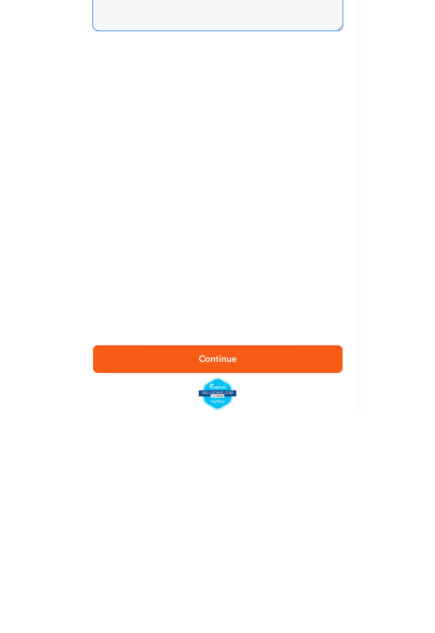
type textarea "**********"
click at [211, 581] on span "Continue" at bounding box center [218, 576] width 38 height 9
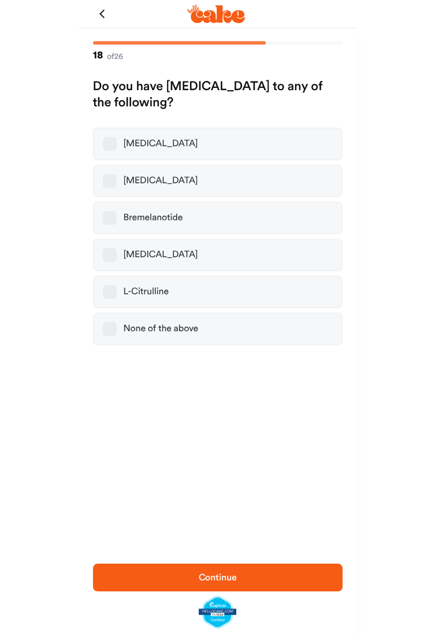
click at [190, 328] on div "None of the above" at bounding box center [161, 329] width 75 height 12
click at [117, 328] on button "None of the above" at bounding box center [110, 329] width 14 height 14
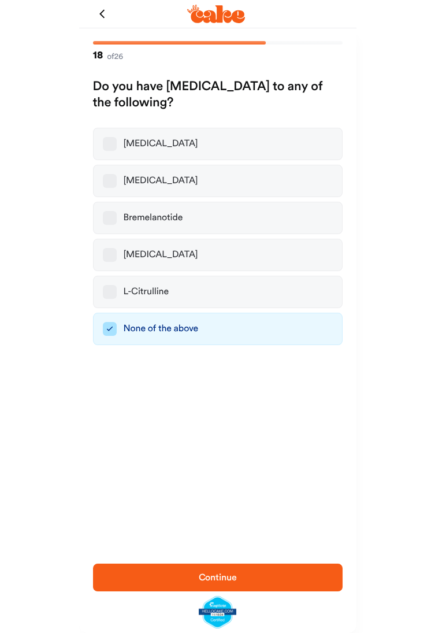
click at [232, 581] on span "Continue" at bounding box center [218, 576] width 38 height 9
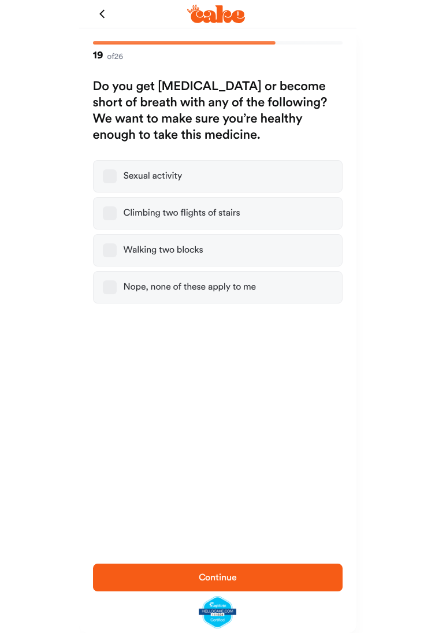
click at [98, 292] on label "Nope, none of these apply to me" at bounding box center [218, 287] width 250 height 32
click at [103, 292] on button "Nope, none of these apply to me" at bounding box center [110, 287] width 14 height 14
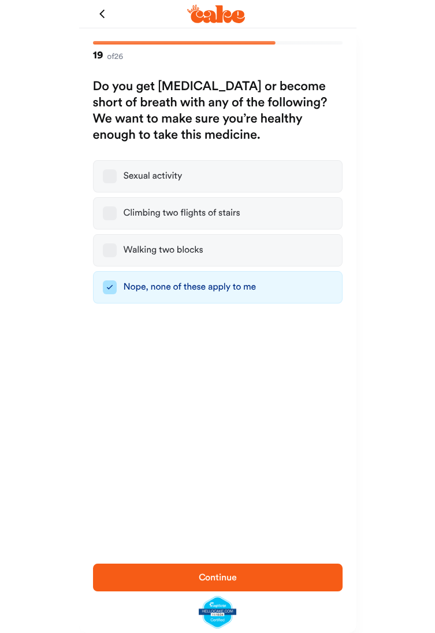
click at [229, 572] on span "Continue" at bounding box center [217, 577] width 213 height 14
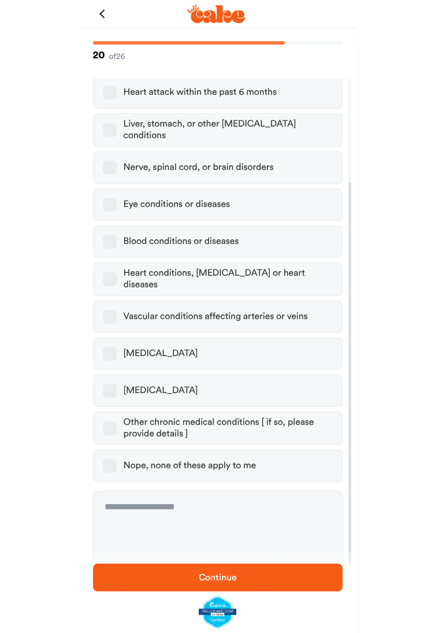
scroll to position [147, 0]
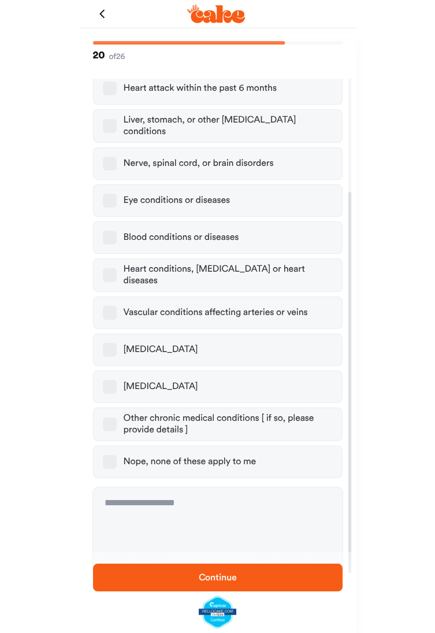
click at [308, 466] on label "Nope, none of these apply to me" at bounding box center [218, 461] width 250 height 32
click at [117, 466] on button "Nope, none of these apply to me" at bounding box center [110, 462] width 14 height 14
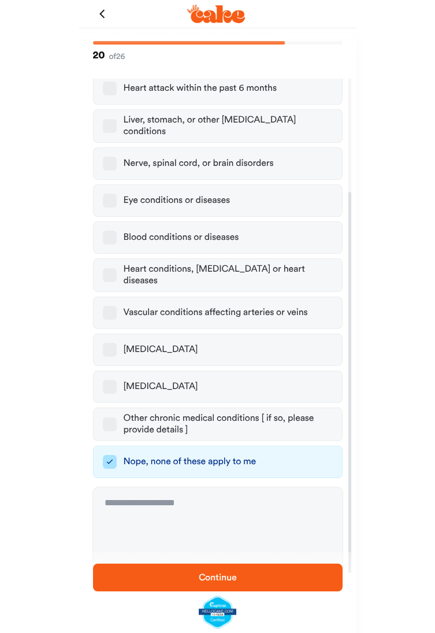
click at [282, 576] on span "Continue" at bounding box center [217, 577] width 213 height 14
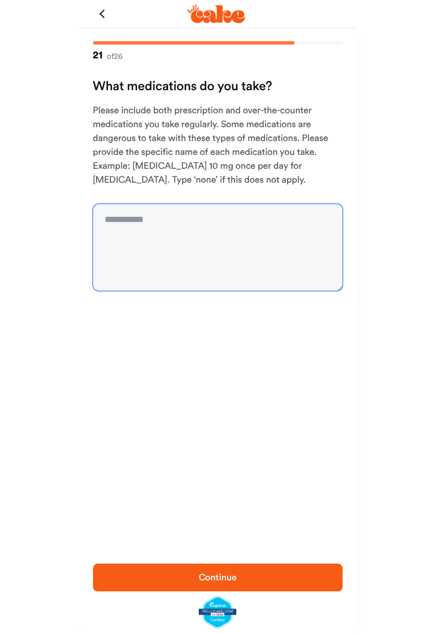
click at [126, 225] on textarea at bounding box center [218, 247] width 250 height 87
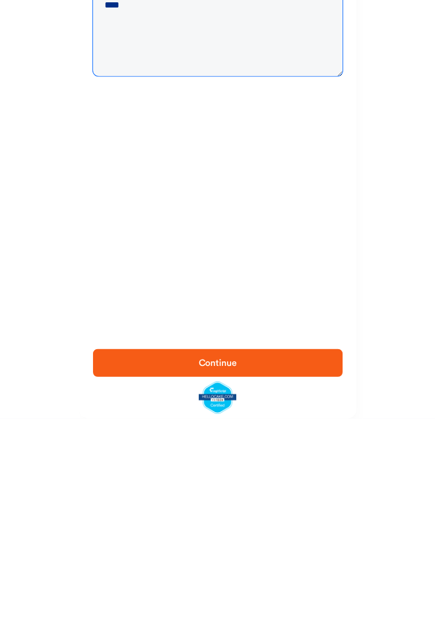
type textarea "****"
click at [176, 576] on span "Continue" at bounding box center [217, 577] width 213 height 14
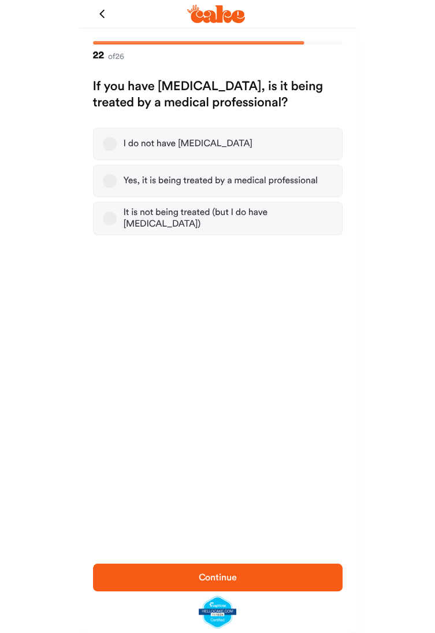
click at [110, 150] on button "I do not have [MEDICAL_DATA]" at bounding box center [110, 144] width 14 height 14
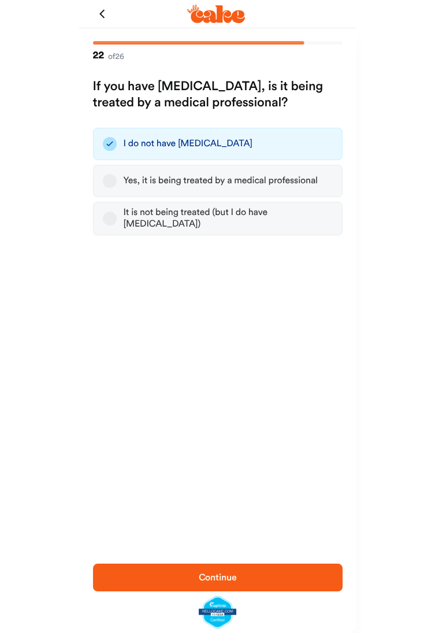
click at [109, 143] on icon "button" at bounding box center [110, 144] width 14 height 14
click at [263, 571] on span "Continue" at bounding box center [217, 577] width 213 height 14
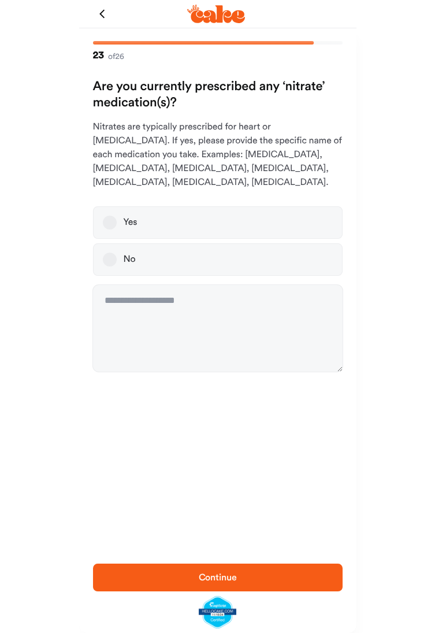
click at [106, 252] on button "No" at bounding box center [110, 259] width 14 height 14
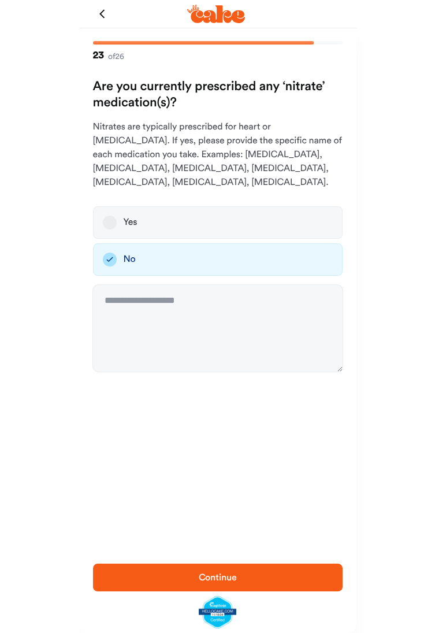
click at [282, 572] on span "Continue" at bounding box center [217, 577] width 213 height 14
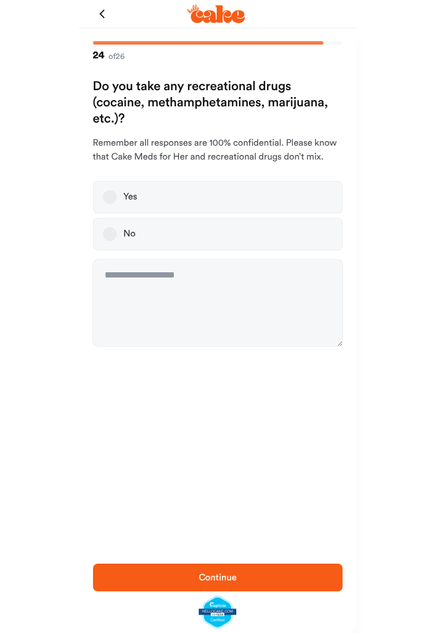
click at [106, 240] on button "No" at bounding box center [110, 234] width 14 height 14
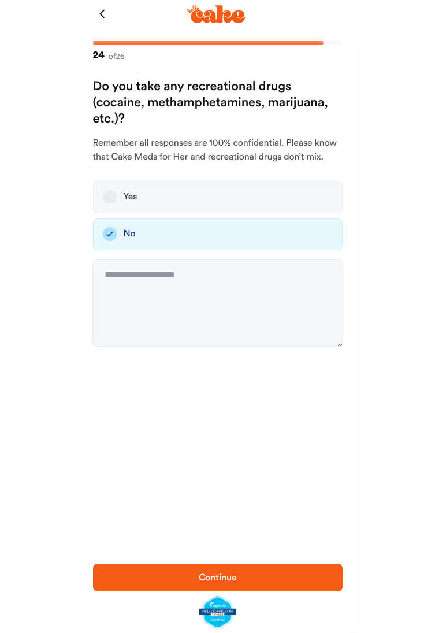
click at [254, 572] on span "Continue" at bounding box center [217, 577] width 213 height 14
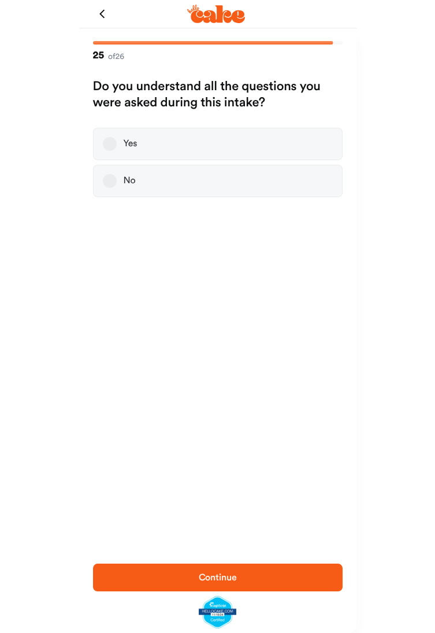
click at [113, 144] on button "Yes" at bounding box center [110, 144] width 14 height 14
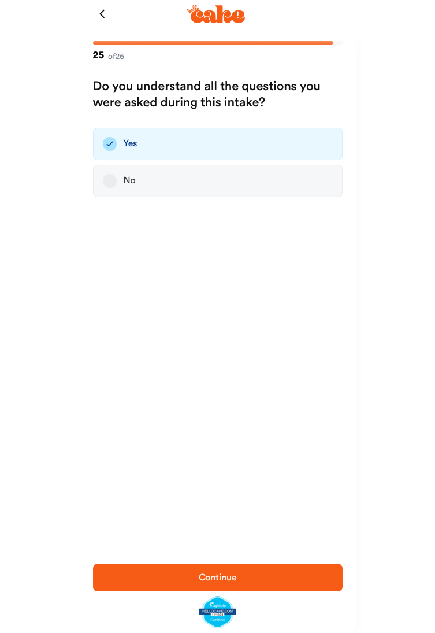
click at [262, 574] on span "Continue" at bounding box center [217, 577] width 213 height 14
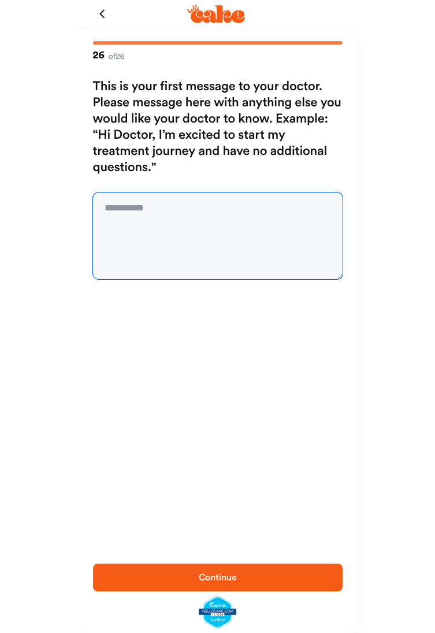
click at [94, 221] on textarea at bounding box center [218, 235] width 250 height 87
click at [112, 214] on textarea at bounding box center [218, 235] width 250 height 87
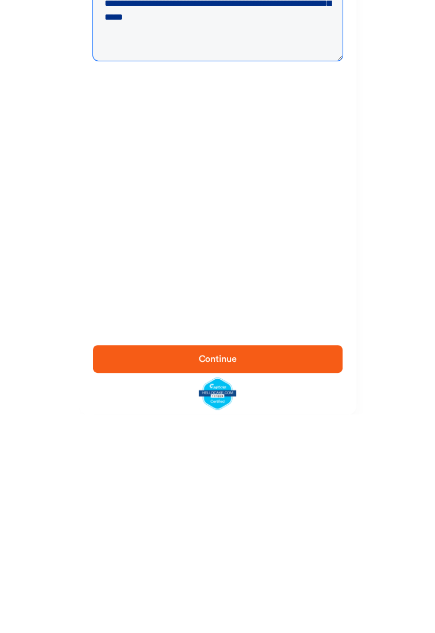
type textarea "**********"
click at [223, 574] on span "Continue" at bounding box center [218, 576] width 38 height 9
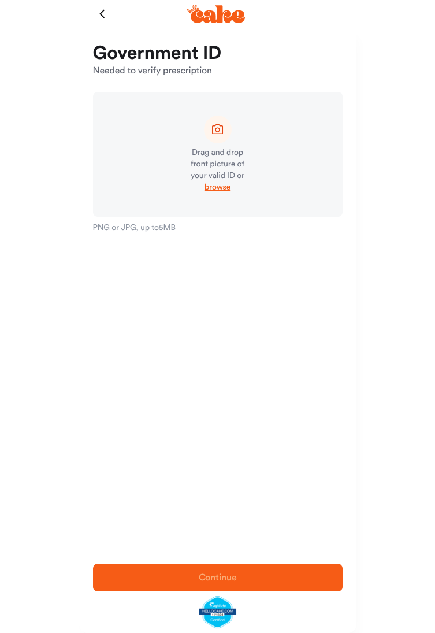
click at [217, 134] on icon at bounding box center [217, 129] width 14 height 14
click at [221, 146] on div "Drag and drop front picture of your valid ID or browse" at bounding box center [218, 154] width 250 height 125
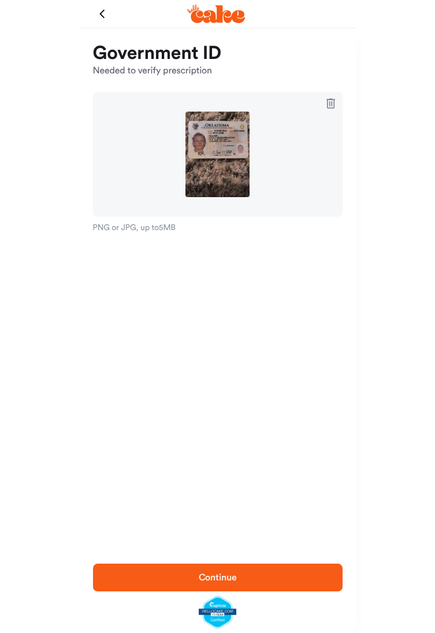
click at [236, 569] on button "Continue" at bounding box center [218, 577] width 250 height 28
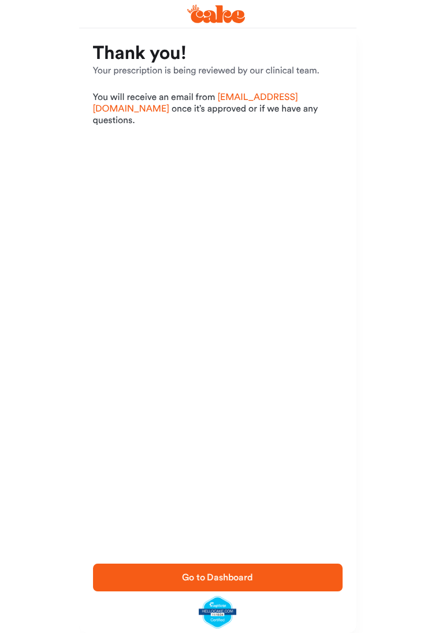
click at [223, 574] on span "Go to Dashboard" at bounding box center [217, 576] width 71 height 9
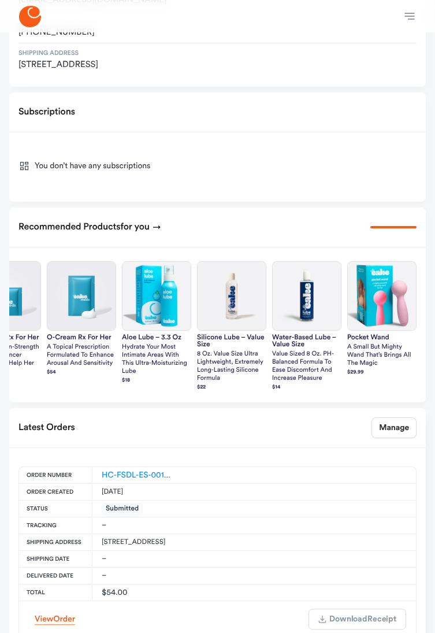
scroll to position [377, 0]
